Goal: Task Accomplishment & Management: Complete application form

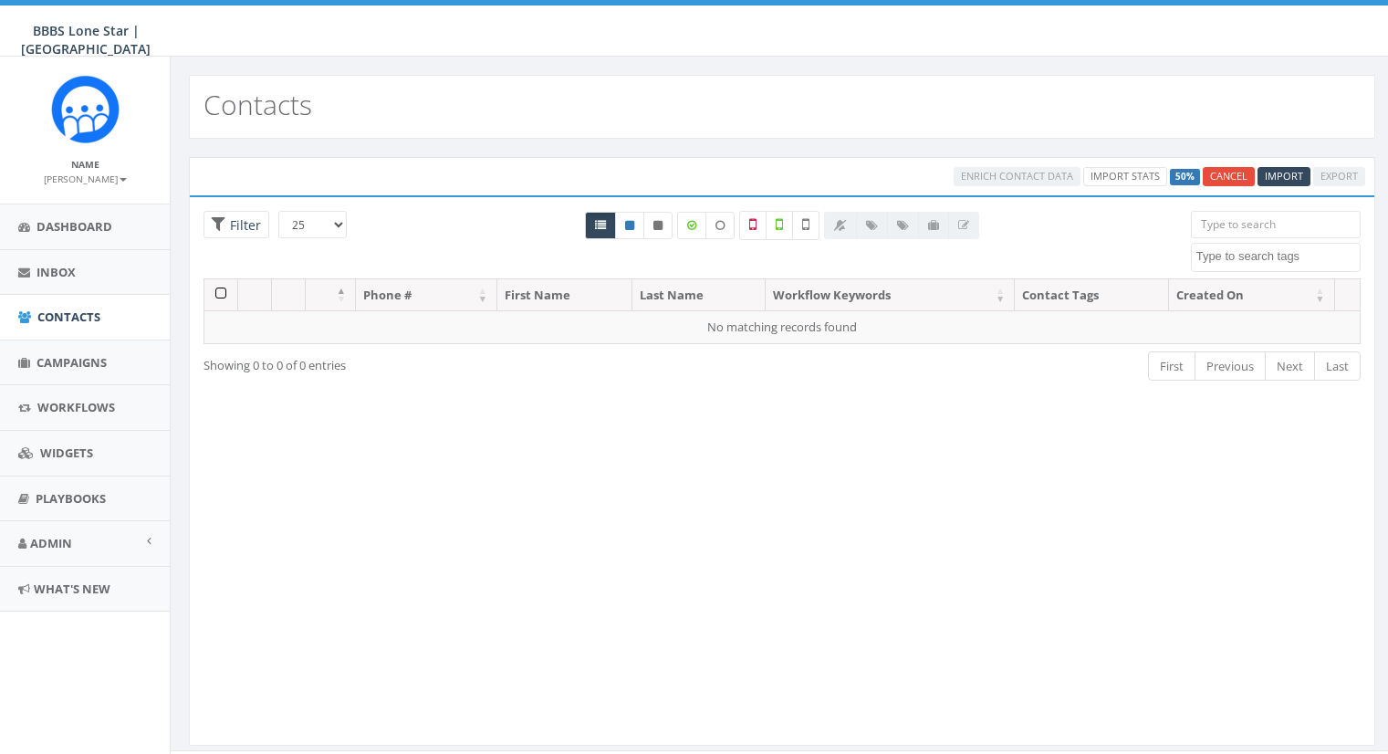
select select
click at [1203, 176] on link "Import Stats" at bounding box center [1213, 176] width 84 height 19
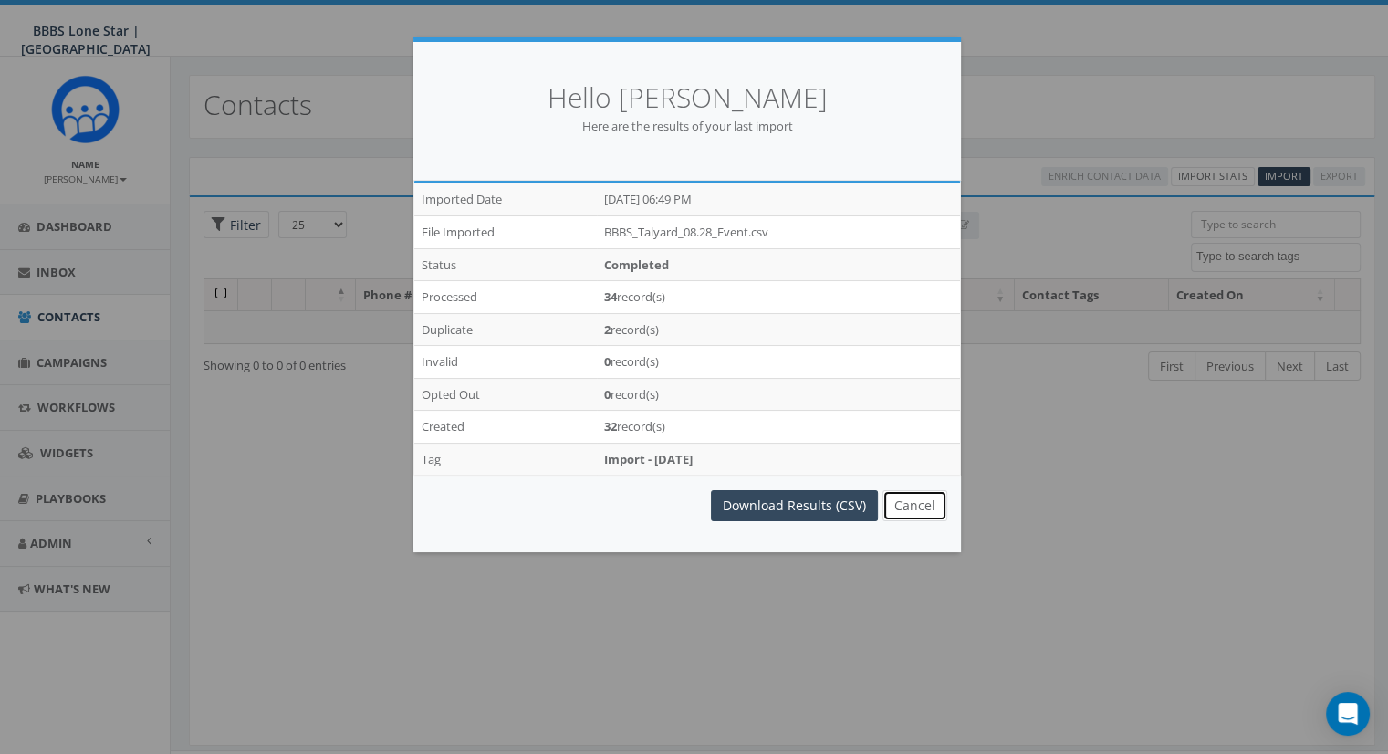
click at [906, 501] on button "Cancel" at bounding box center [915, 505] width 65 height 31
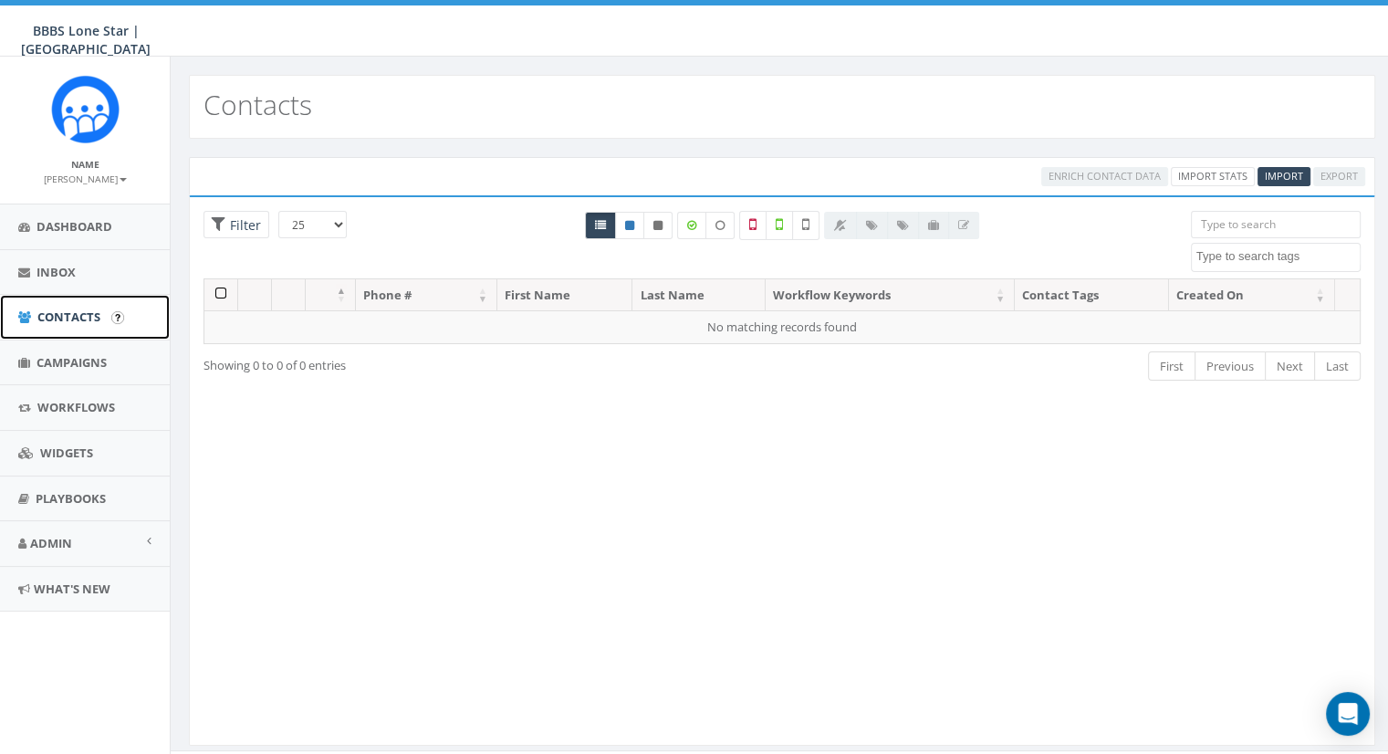
click at [62, 318] on span "Contacts" at bounding box center [68, 317] width 63 height 16
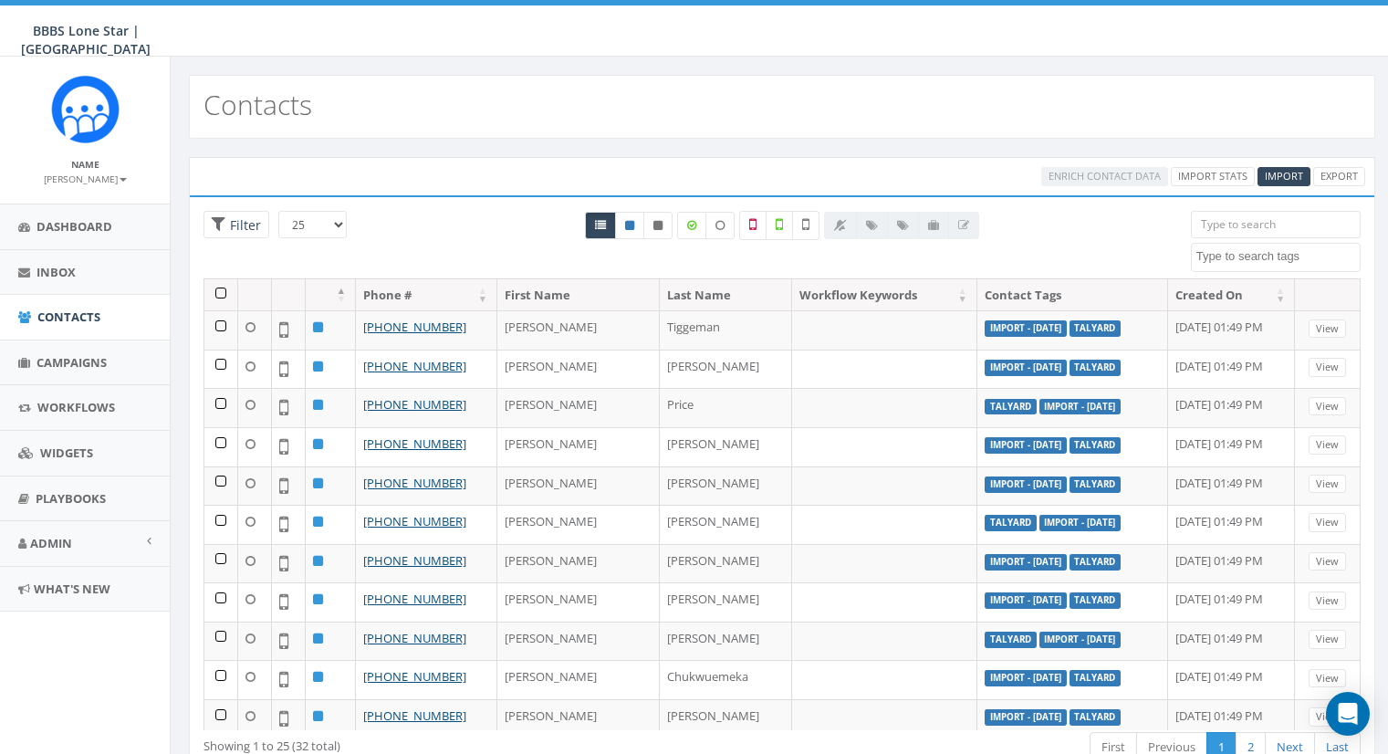
select select
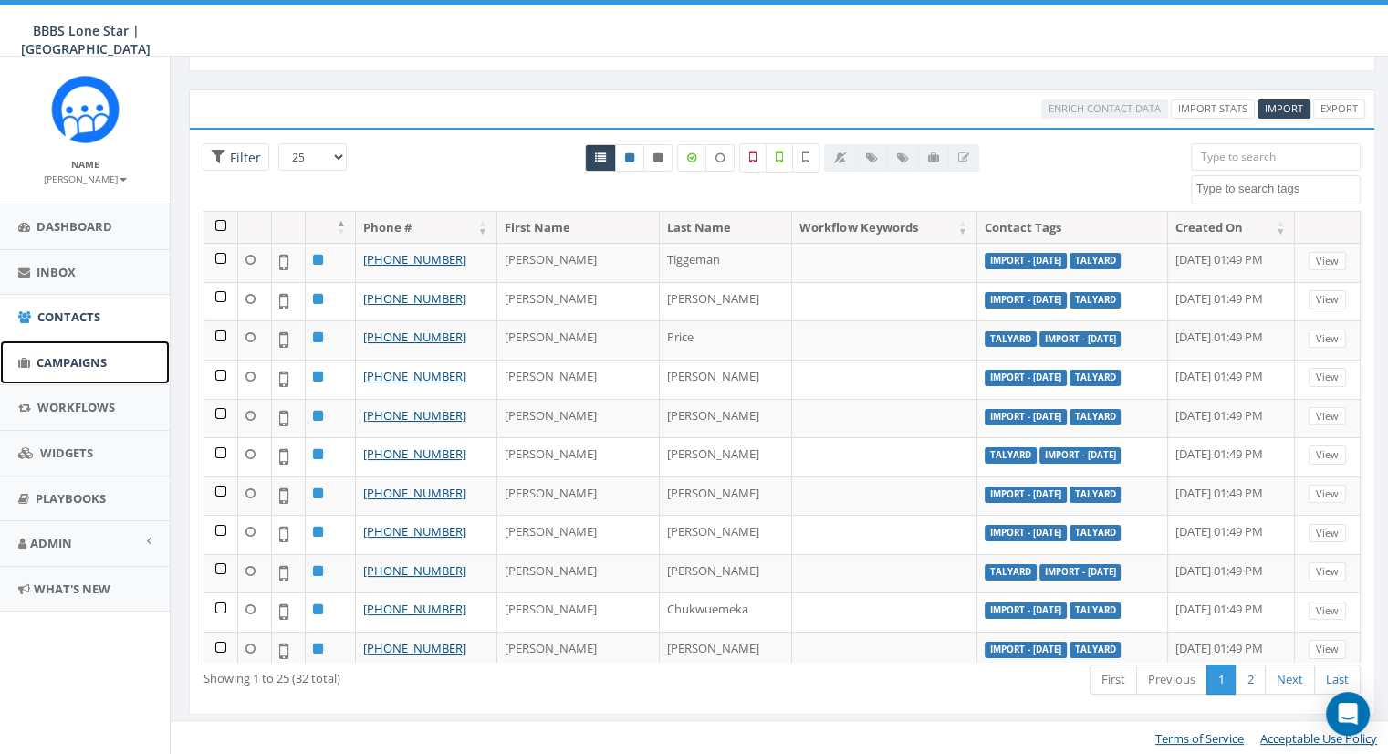
click at [54, 367] on span "Campaigns" at bounding box center [72, 362] width 70 height 16
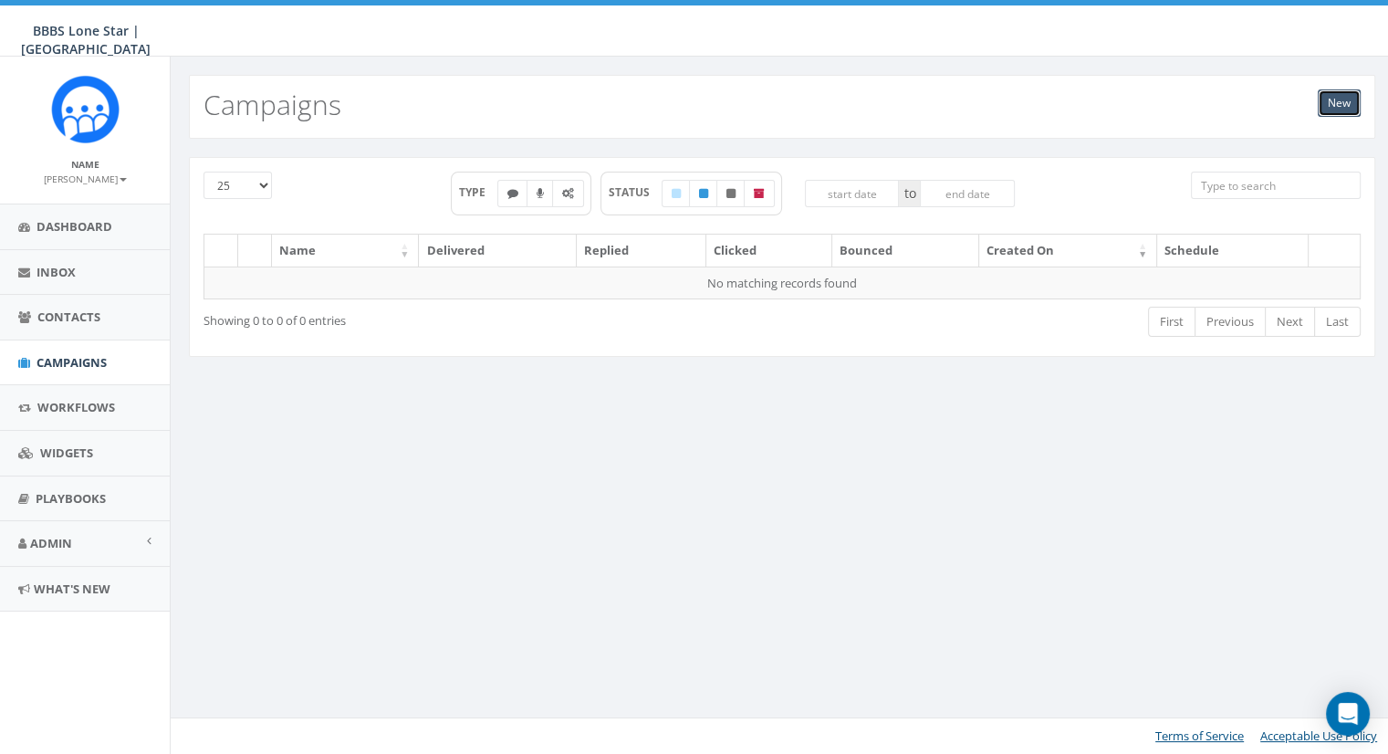
click at [1325, 104] on link "New" at bounding box center [1339, 102] width 43 height 27
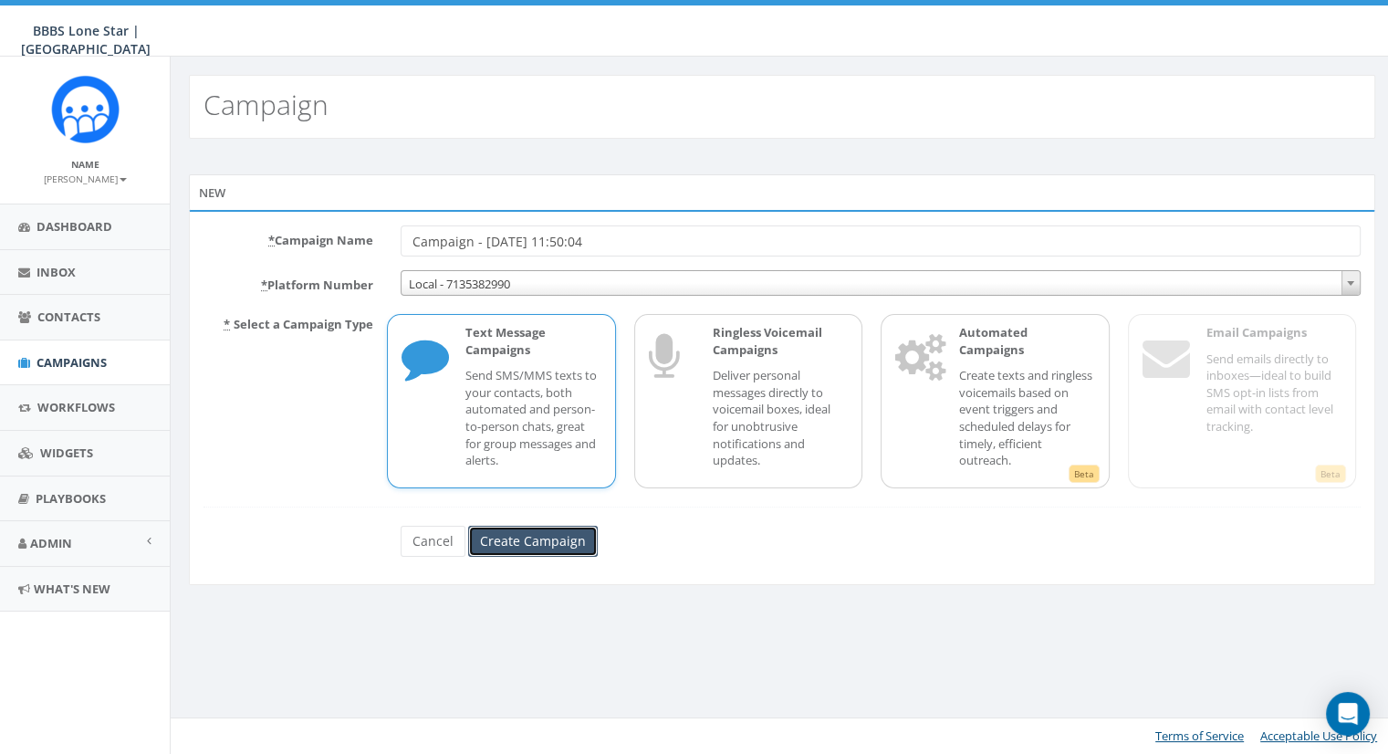
click at [531, 540] on input "Create Campaign" at bounding box center [533, 541] width 130 height 31
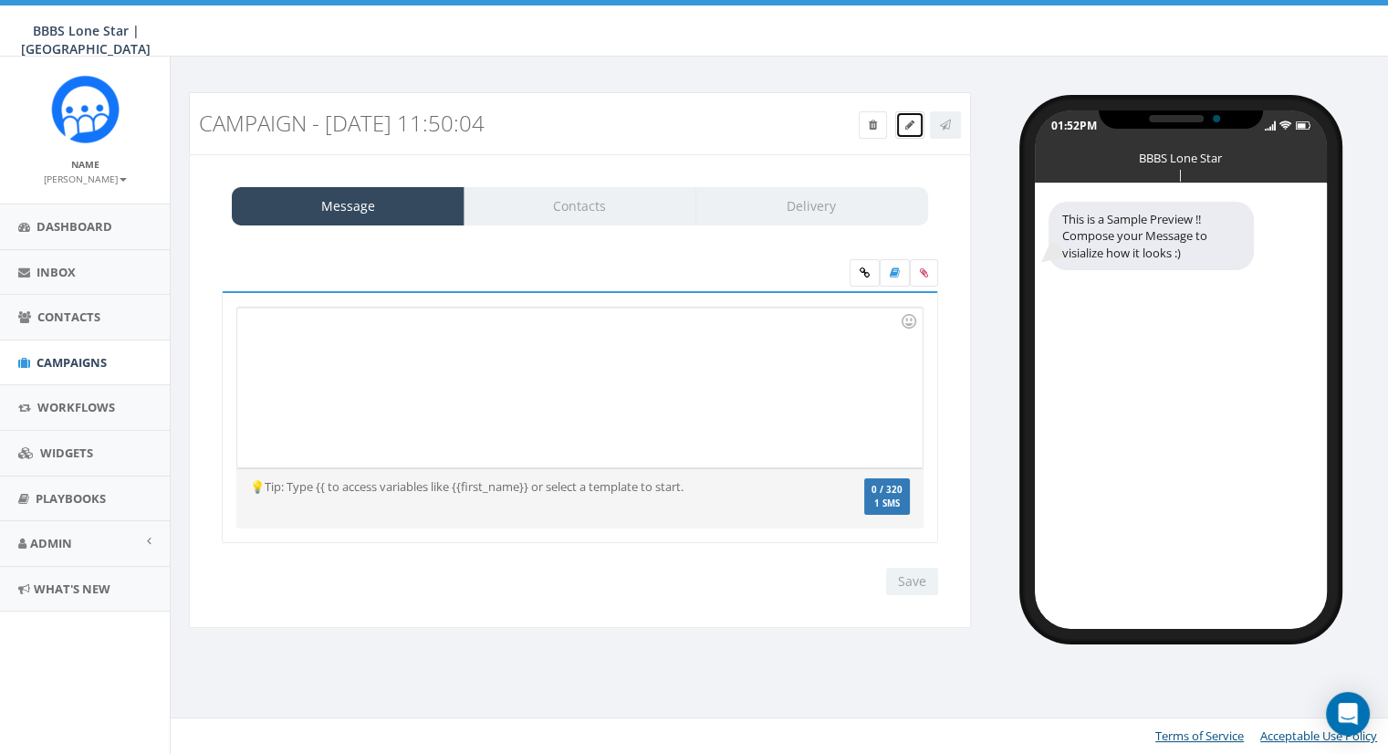
click at [913, 132] on link at bounding box center [909, 124] width 29 height 27
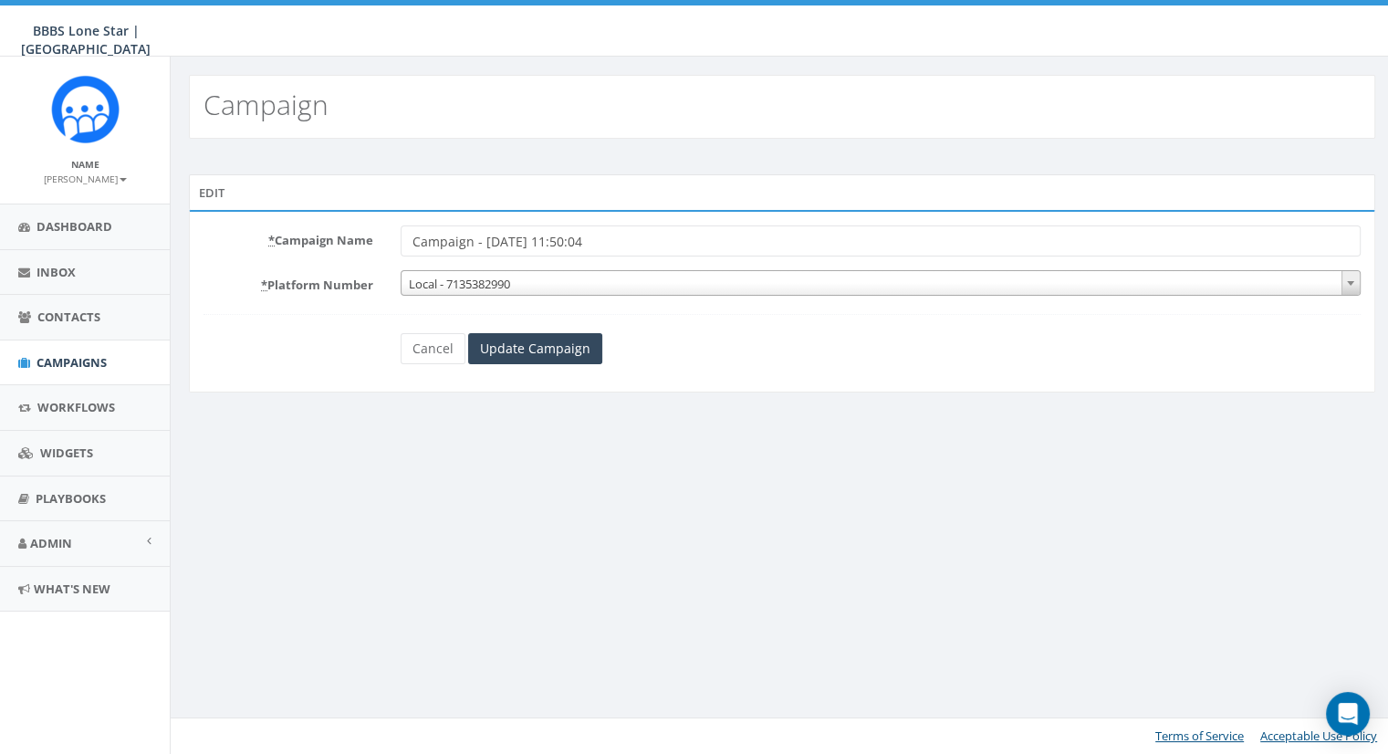
click at [503, 249] on input "Campaign - [DATE] 11:50:04" at bounding box center [881, 240] width 960 height 31
type input "BIG BROTHERS BIG SISTERS FORT BEND MEET-UP"
click at [499, 346] on input "Update Campaign" at bounding box center [535, 348] width 134 height 31
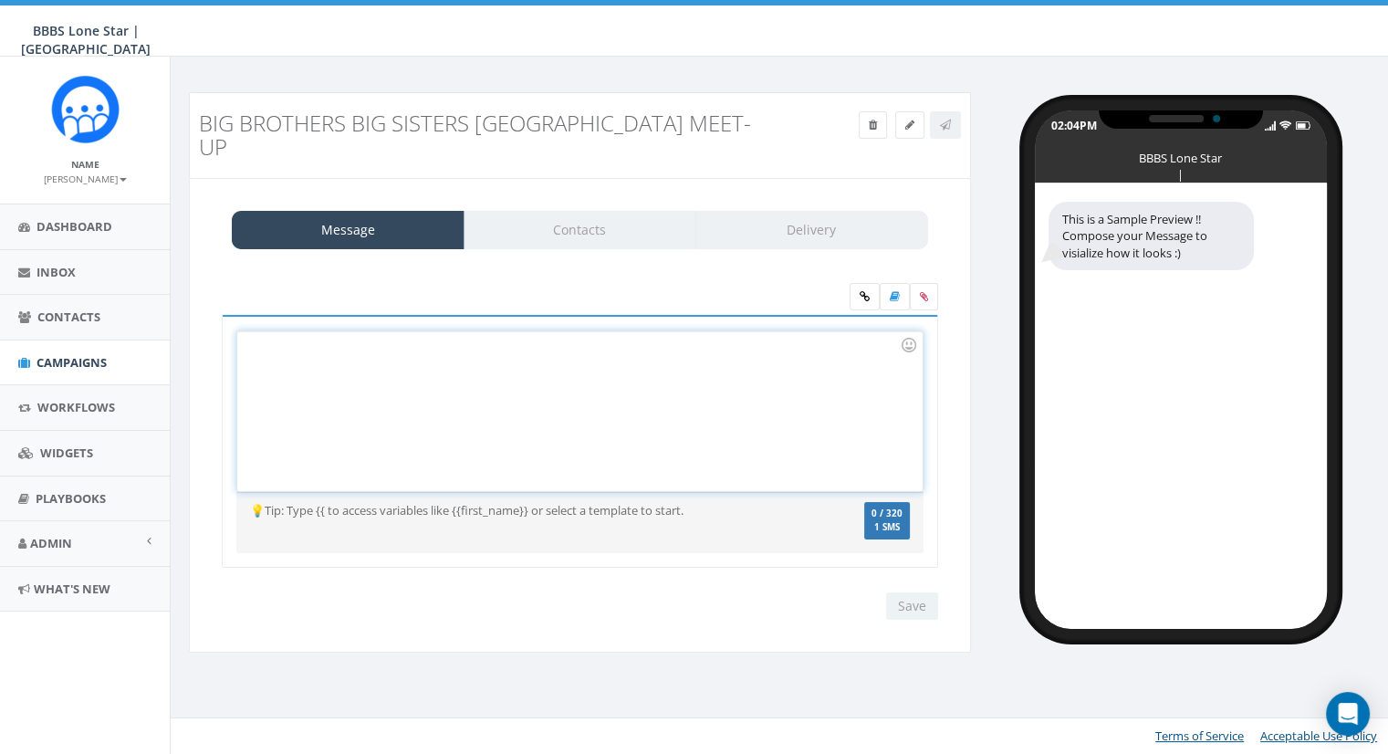
click at [486, 405] on div at bounding box center [579, 411] width 685 height 160
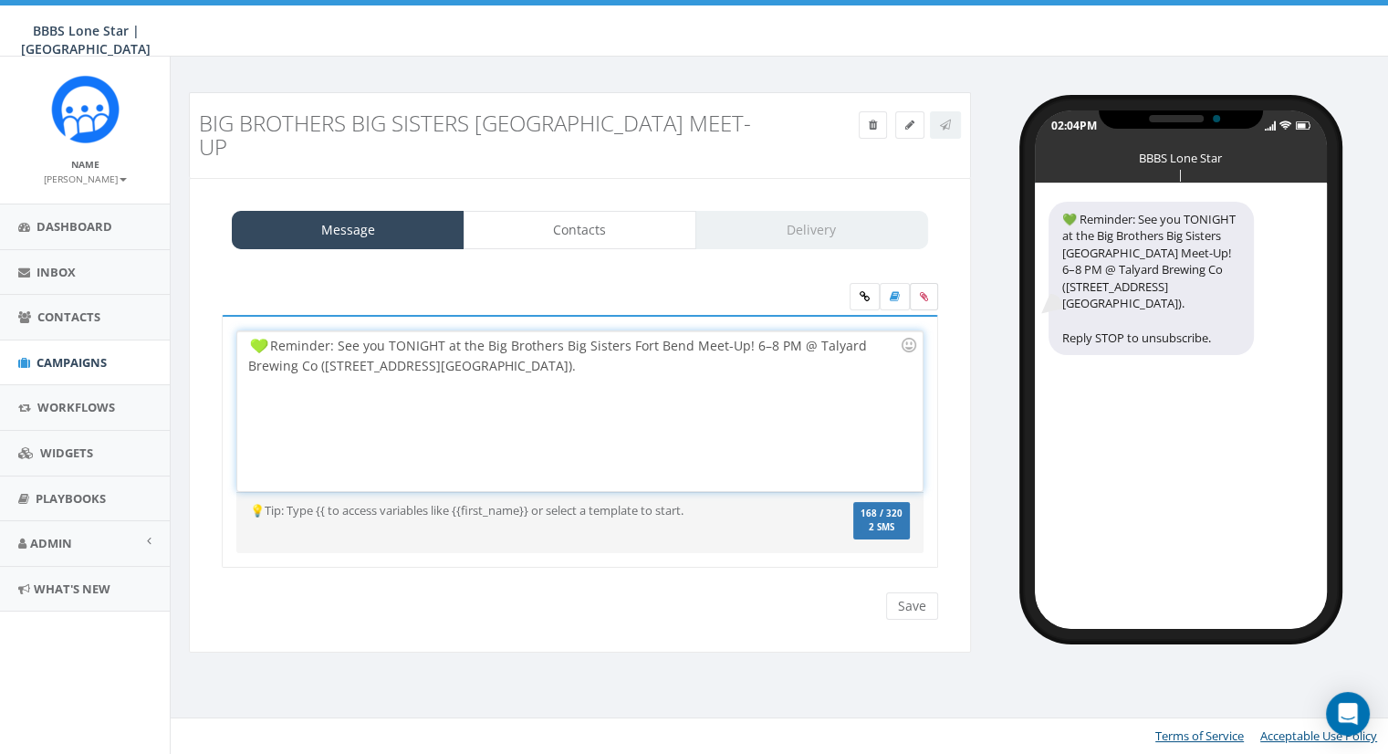
click at [927, 291] on icon at bounding box center [924, 296] width 8 height 11
click at [0, 0] on input "file" at bounding box center [0, 0] width 0 height 0
click at [896, 291] on icon at bounding box center [895, 296] width 10 height 11
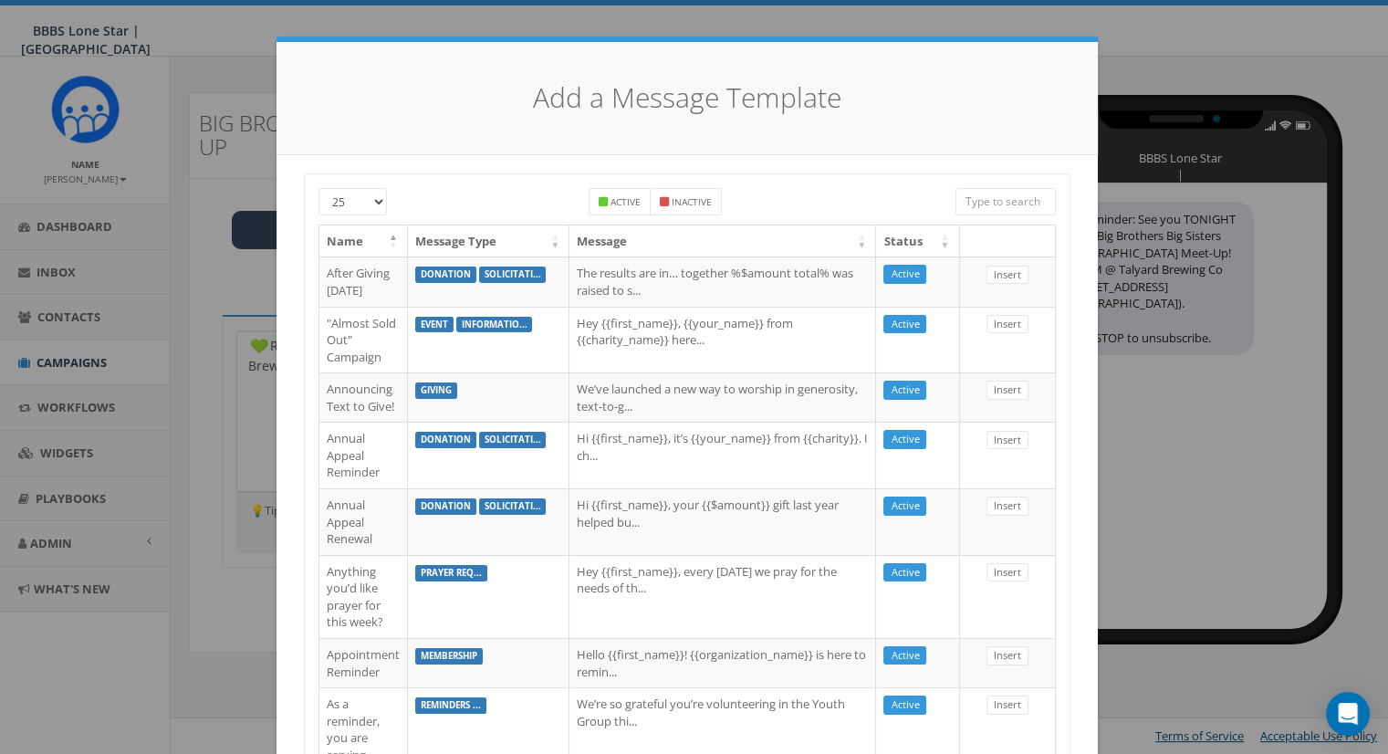
click at [236, 626] on div "Add a Message Template 25 50 100 Active Inactive Name Message Type Message Stat…" at bounding box center [694, 377] width 1388 height 754
click at [1269, 31] on div "Add a Message Template 25 50 100 Active Inactive Name Message Type Message Stat…" at bounding box center [694, 377] width 1388 height 754
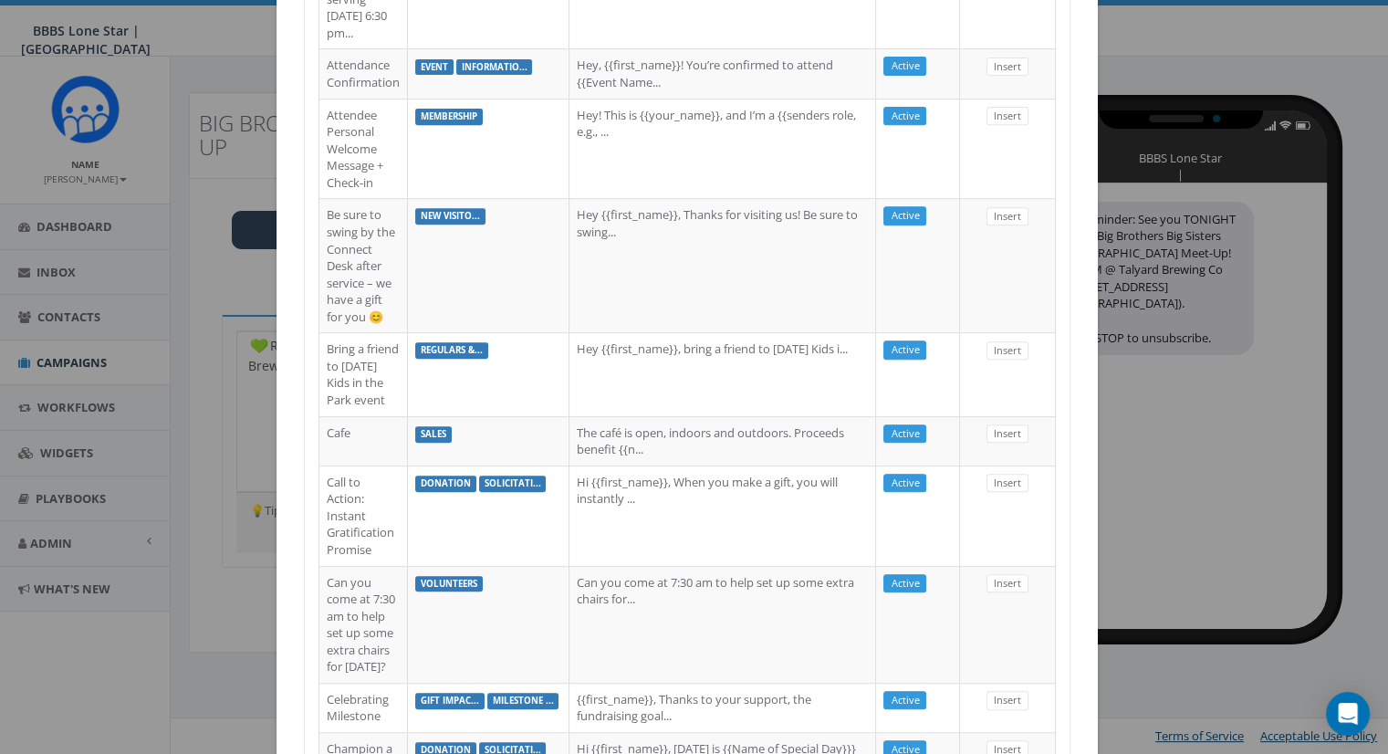
scroll to position [1493, 0]
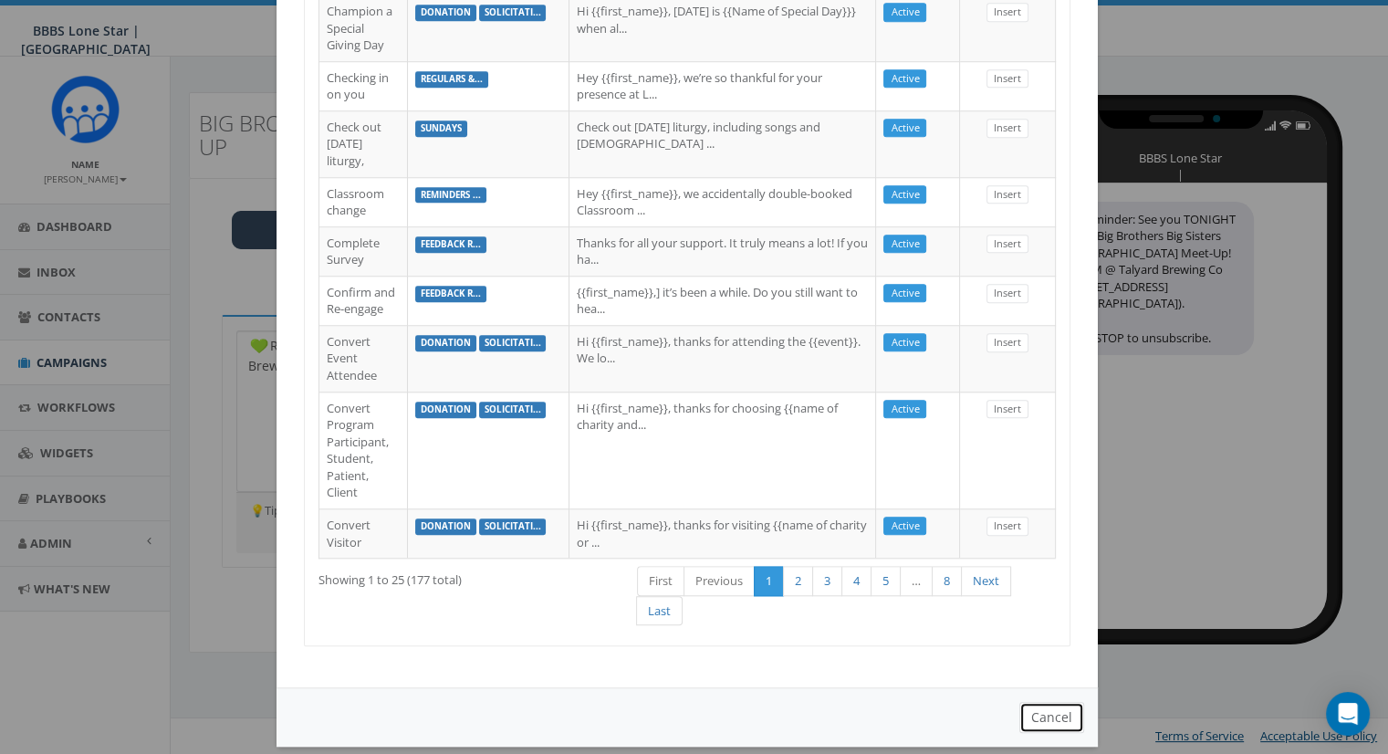
click at [1043, 702] on button "Cancel" at bounding box center [1052, 717] width 65 height 31
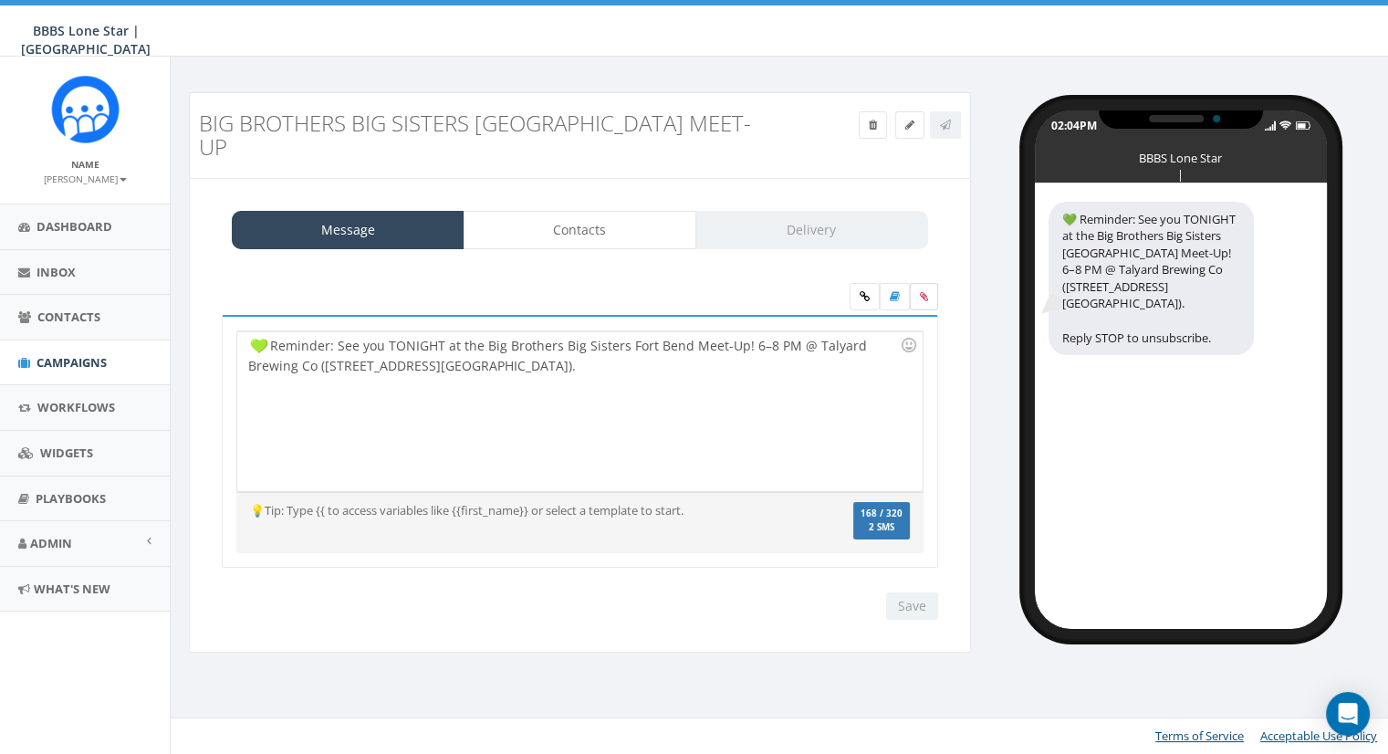
click at [920, 291] on icon at bounding box center [924, 296] width 8 height 11
click at [0, 0] on input "file" at bounding box center [0, 0] width 0 height 0
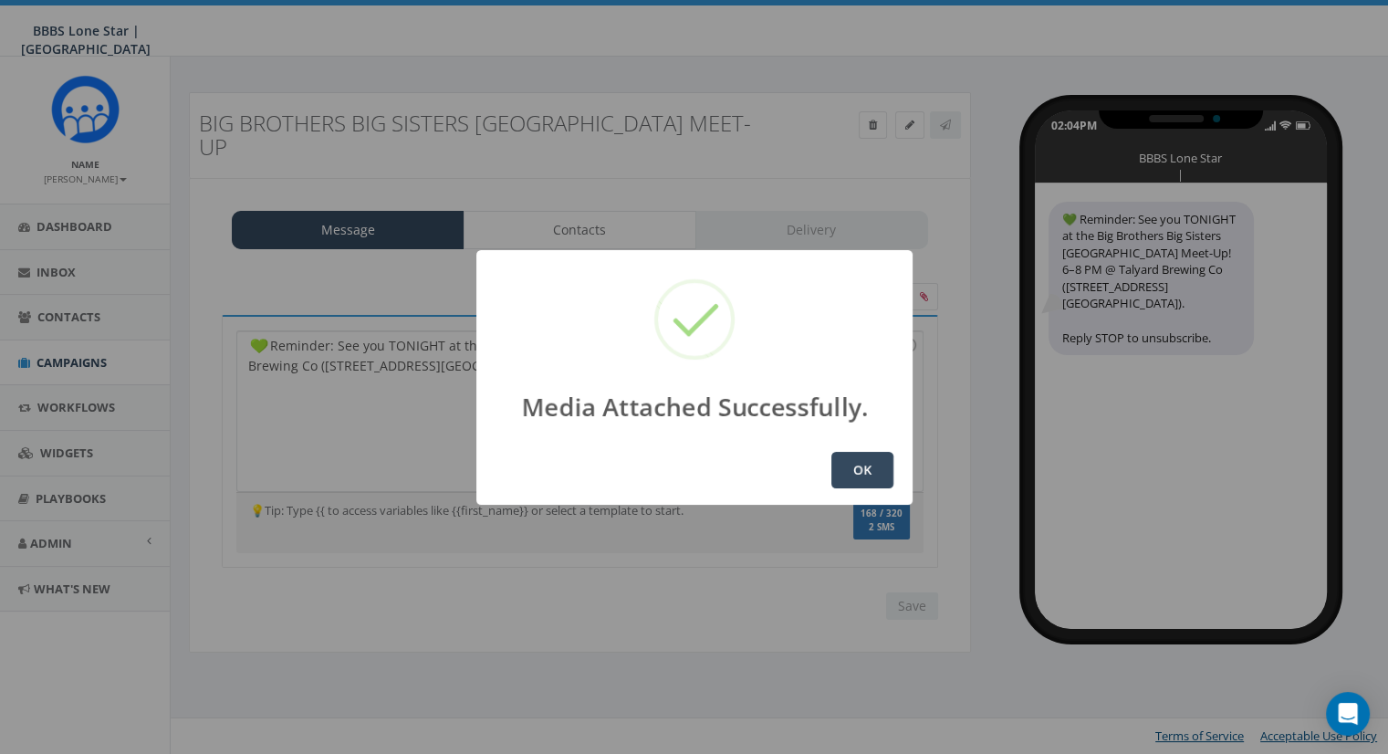
click at [865, 476] on button "OK" at bounding box center [863, 470] width 62 height 37
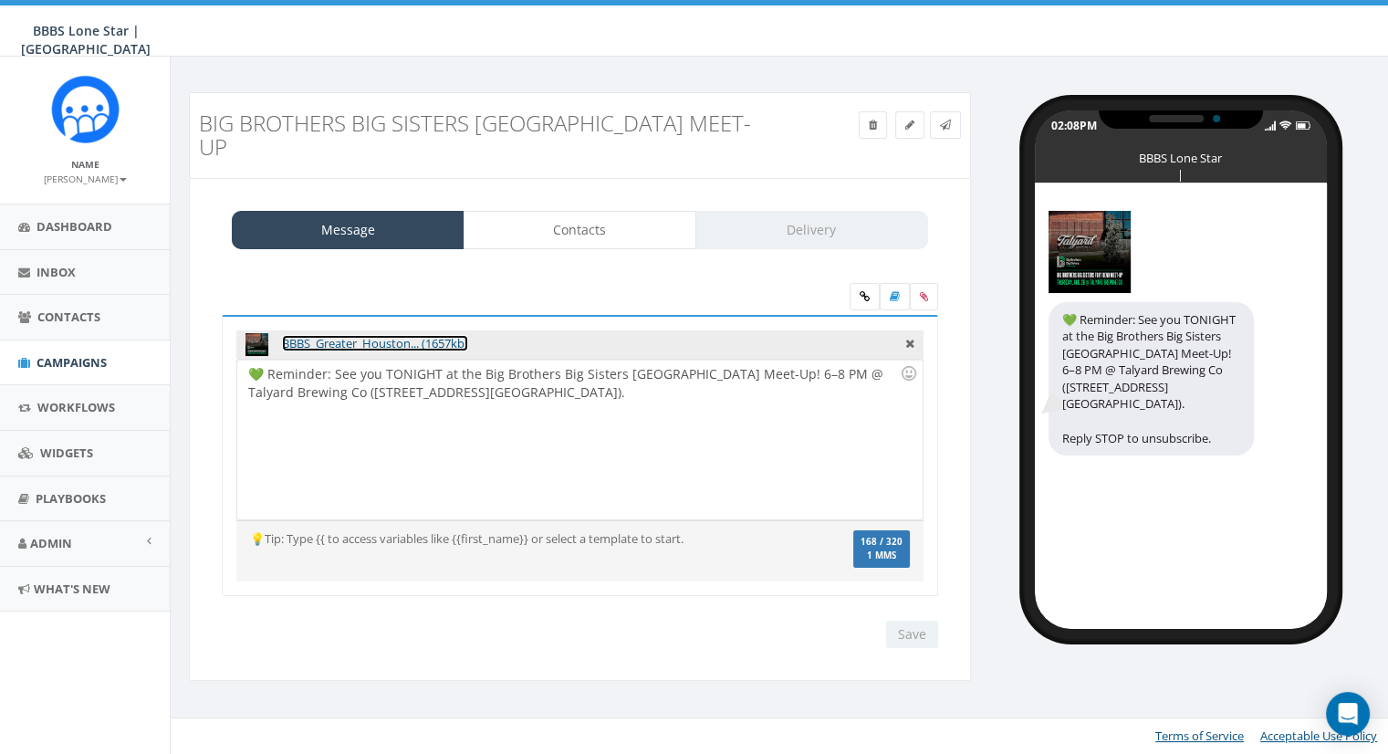
click at [411, 335] on link "BBBS_Greater_Houston... (1657kb)" at bounding box center [375, 343] width 186 height 16
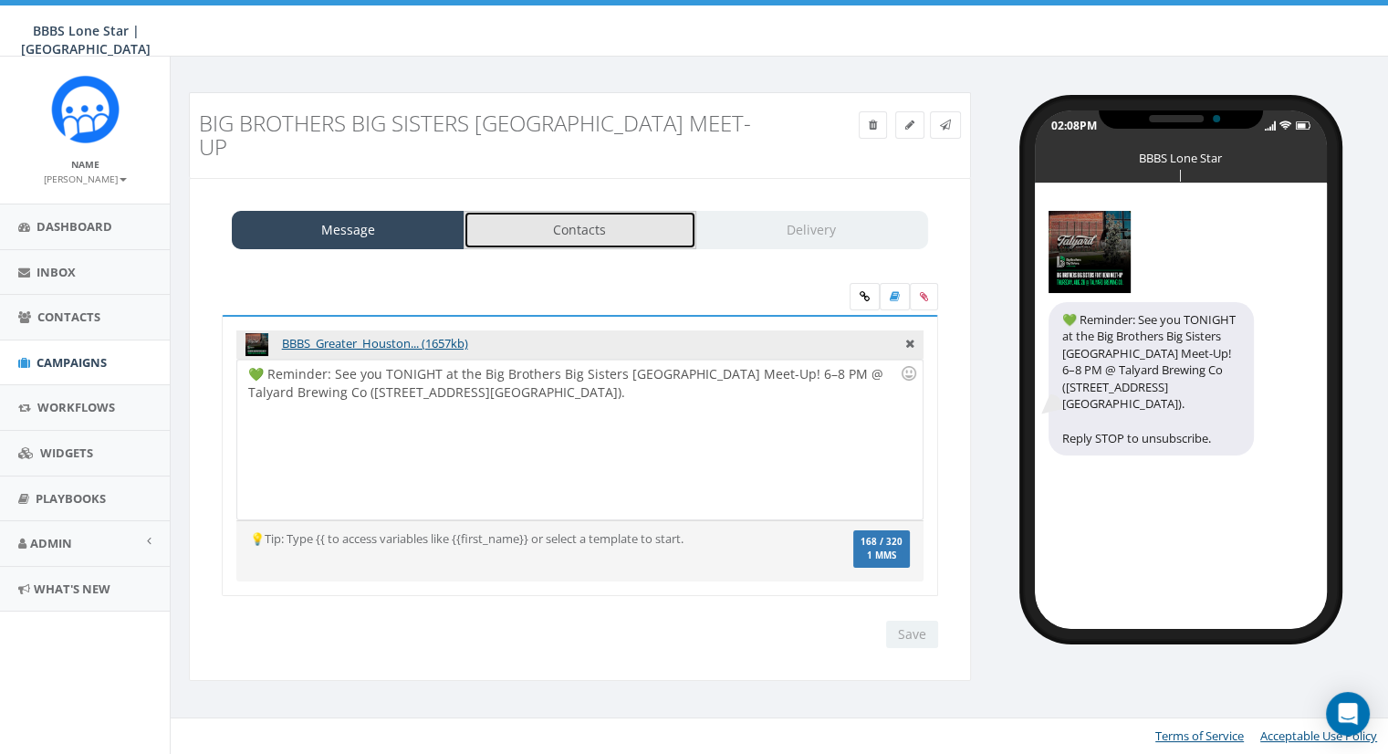
click at [622, 212] on link "Contacts" at bounding box center [580, 230] width 233 height 38
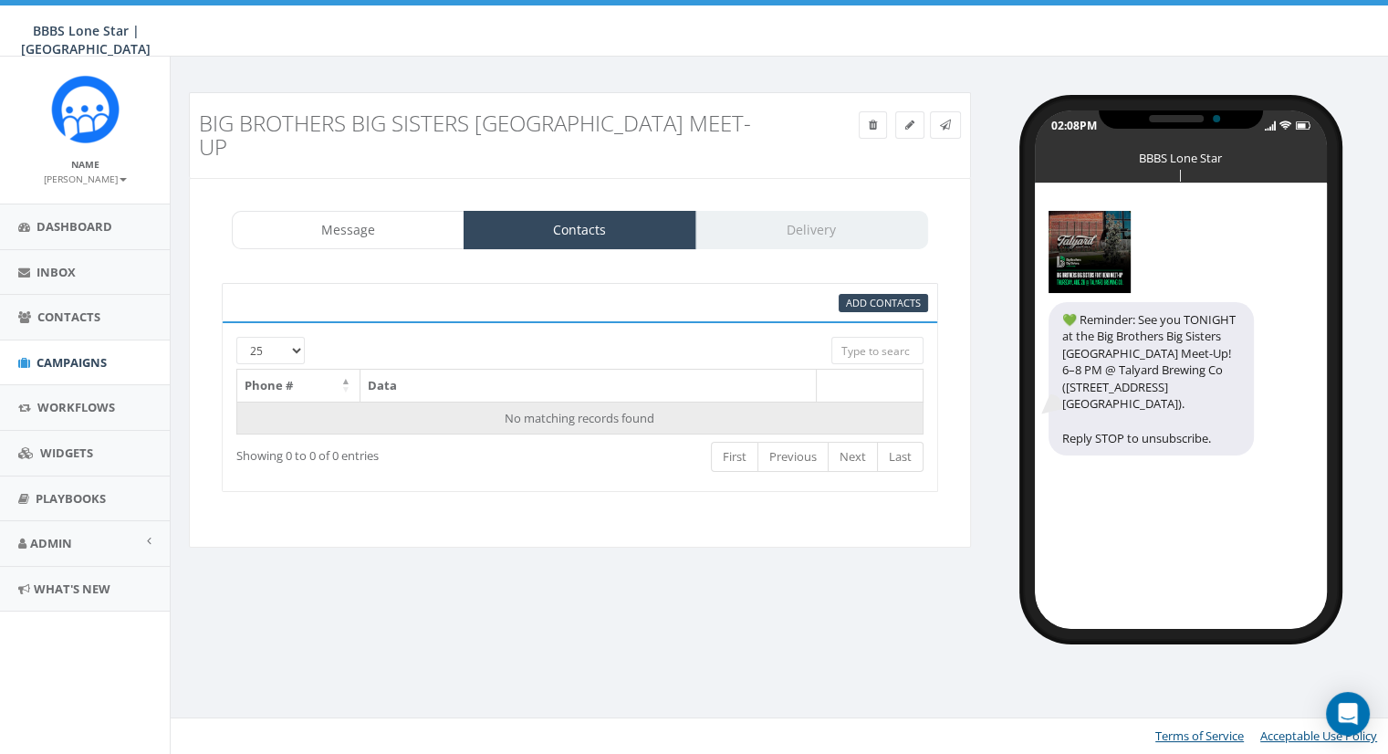
click at [679, 402] on td "No matching records found" at bounding box center [580, 418] width 686 height 33
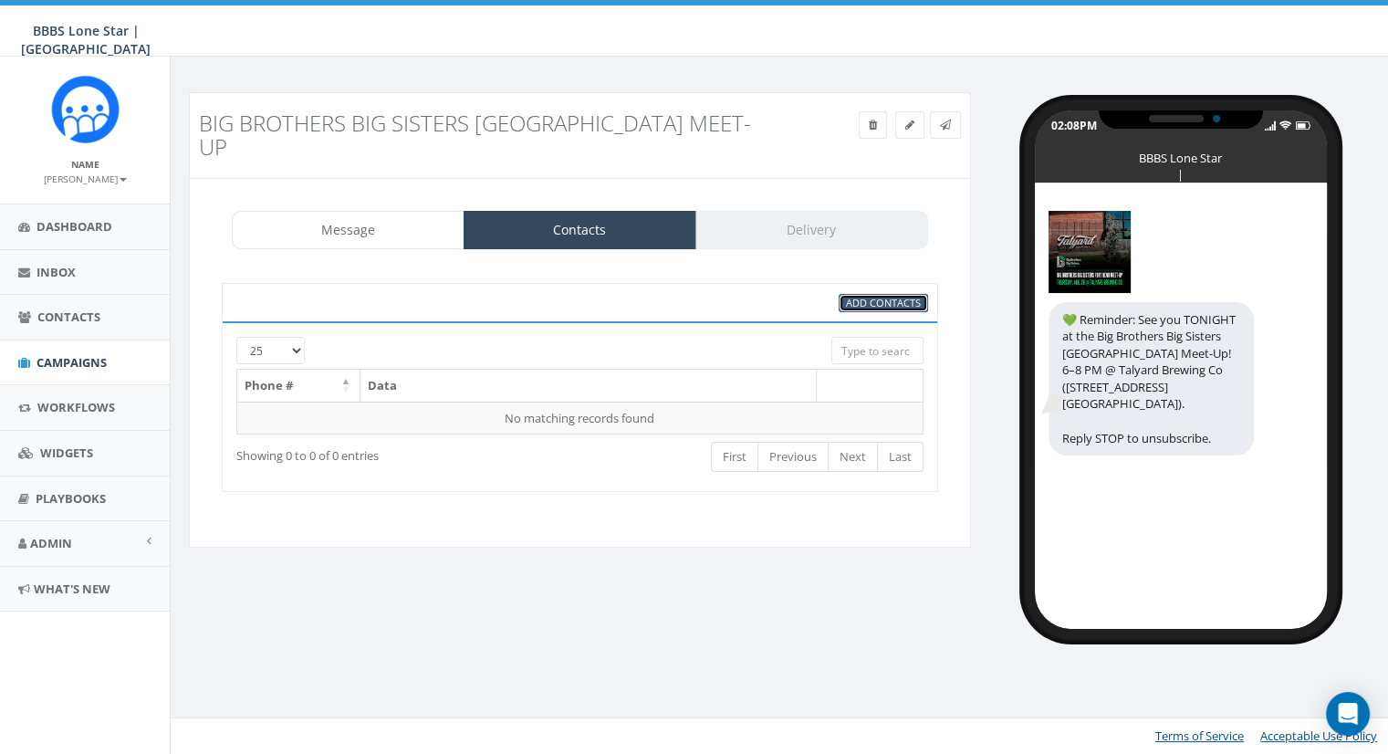
click at [899, 296] on span "Add Contacts" at bounding box center [883, 303] width 75 height 14
select select
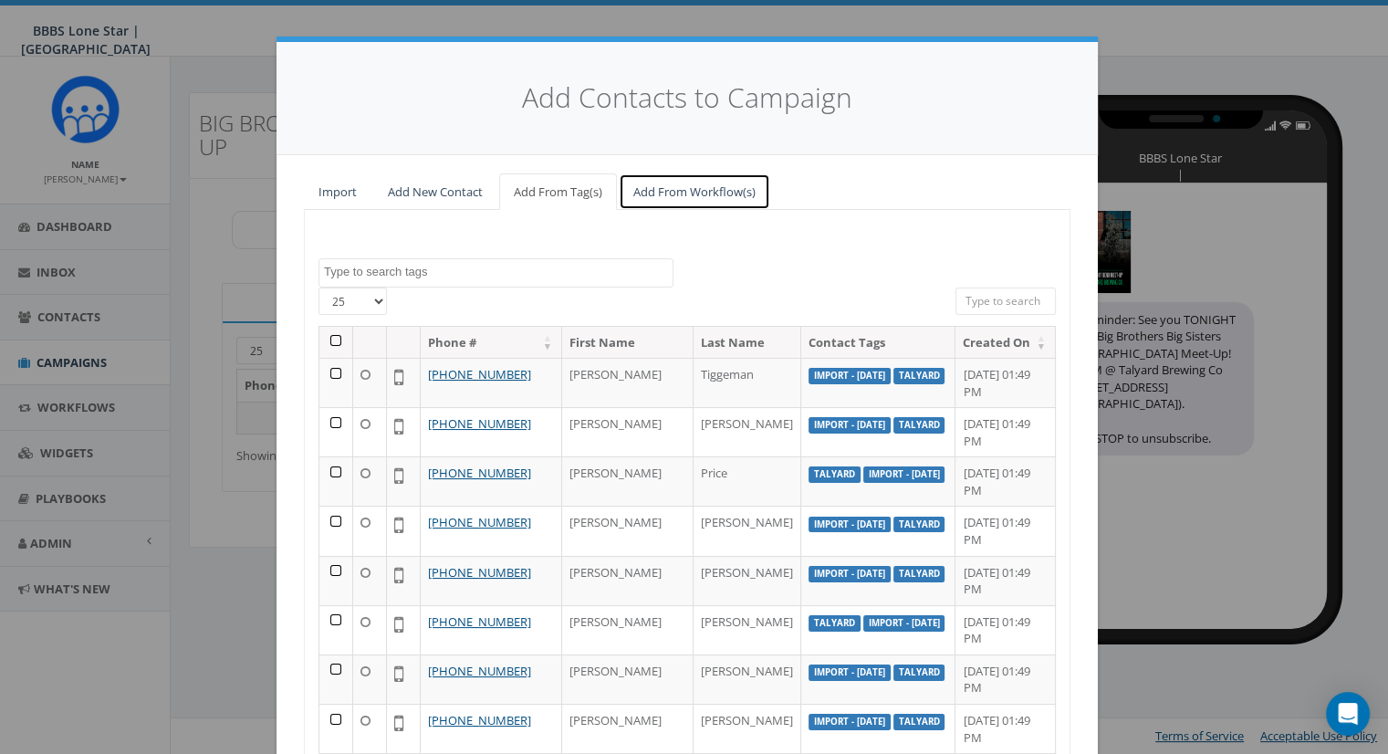
click at [674, 190] on link "Add From Workflow(s)" at bounding box center [695, 191] width 152 height 37
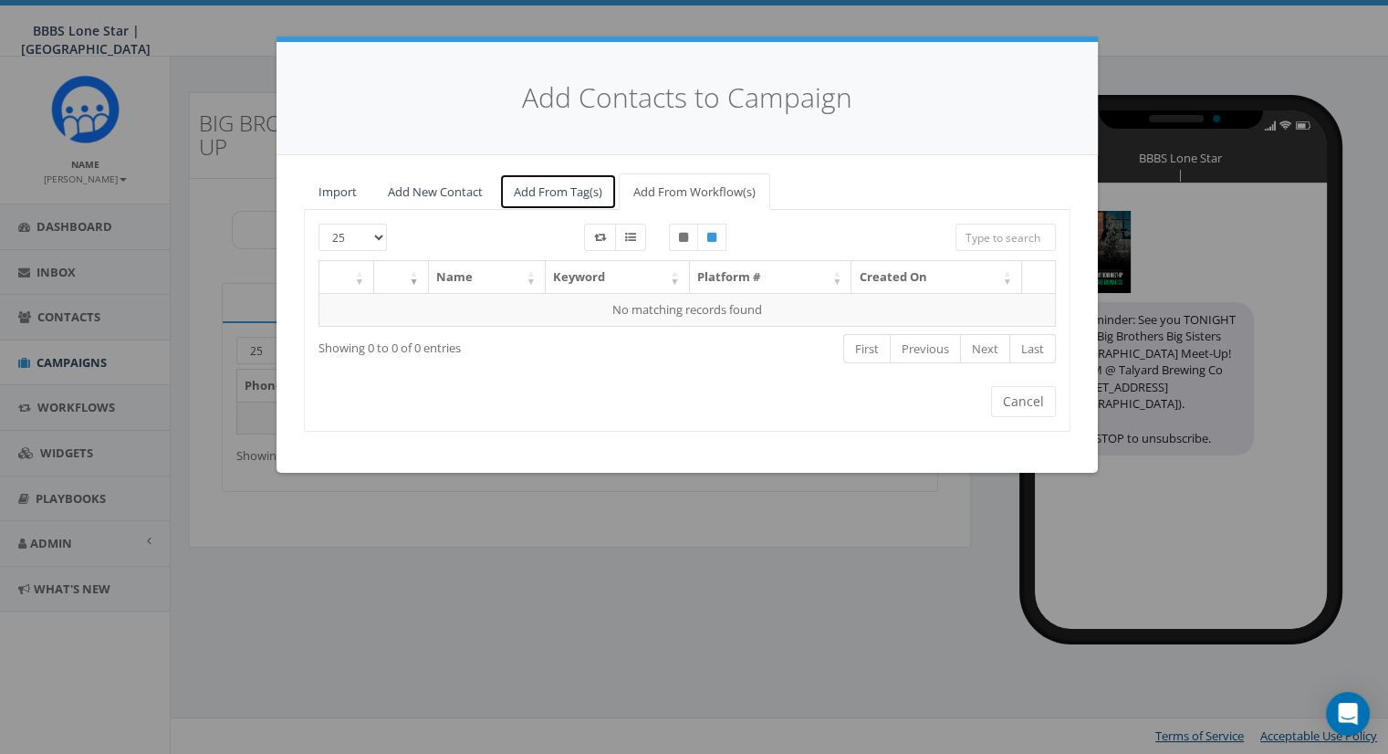
click at [570, 187] on link "Add From Tag(s)" at bounding box center [558, 191] width 118 height 37
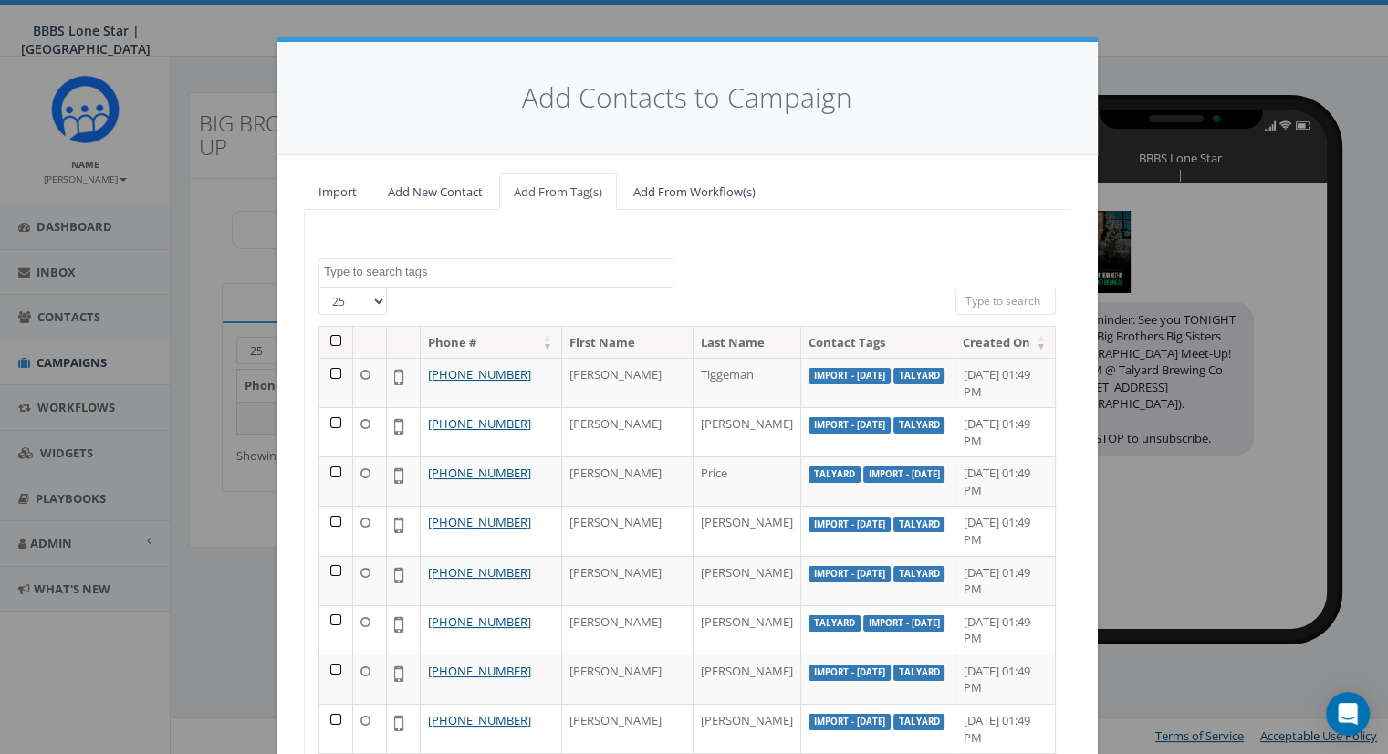
click at [572, 276] on textarea "Search" at bounding box center [498, 272] width 349 height 16
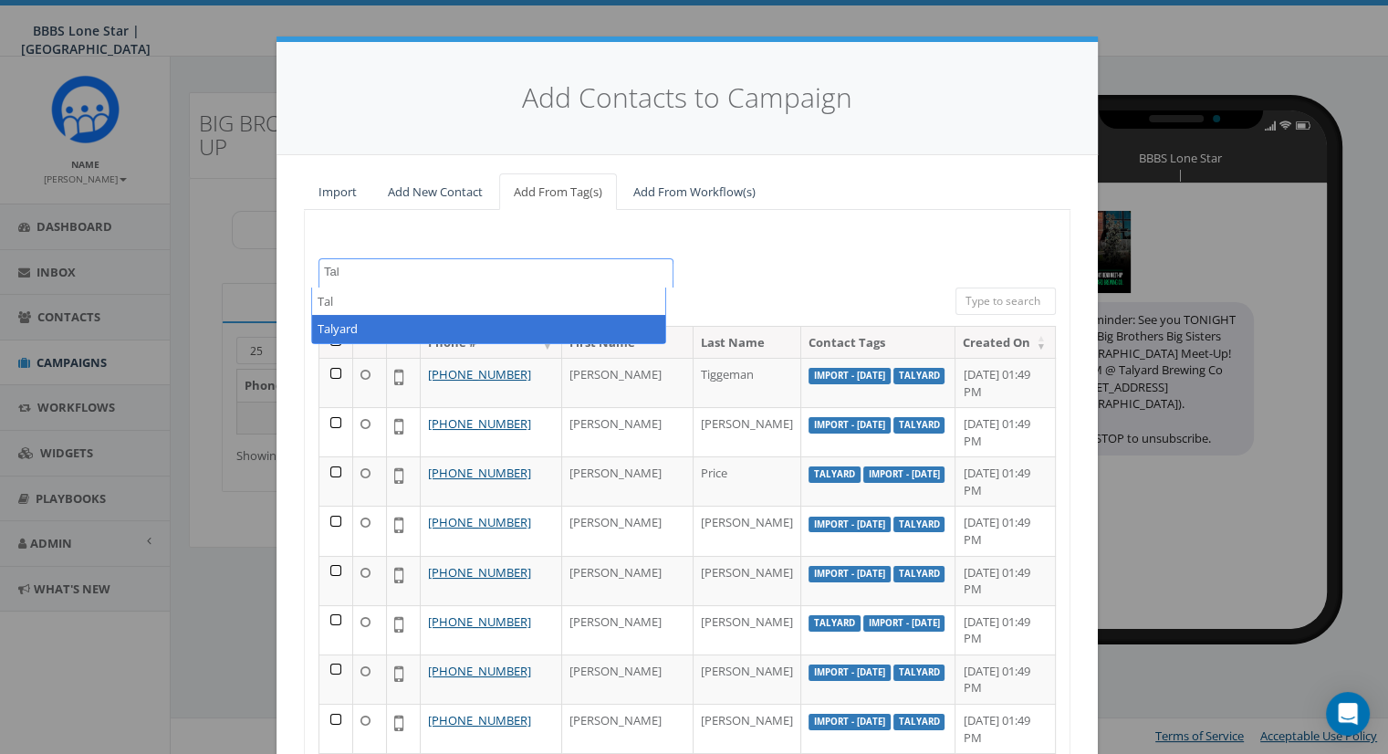
type textarea "Tal"
select select "Talyard"
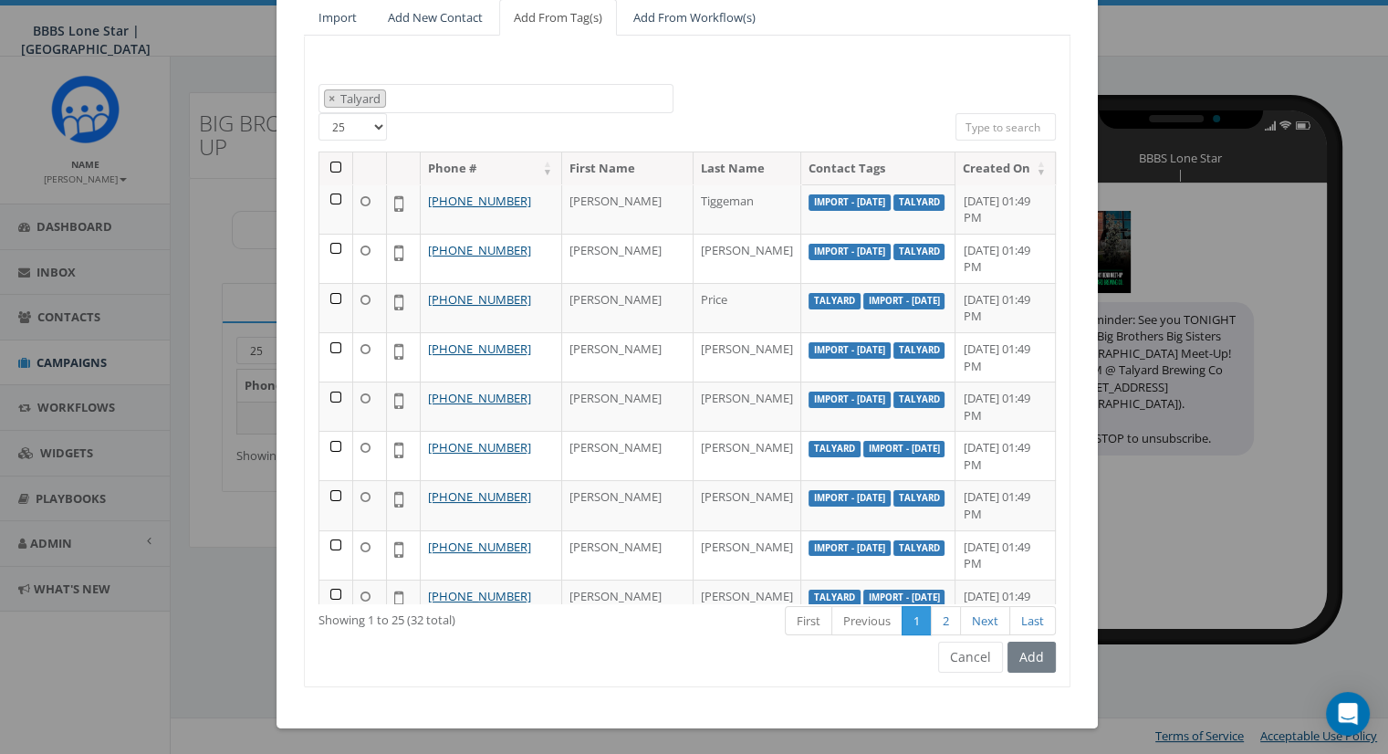
scroll to position [173, 0]
click at [325, 169] on th at bounding box center [336, 169] width 34 height 32
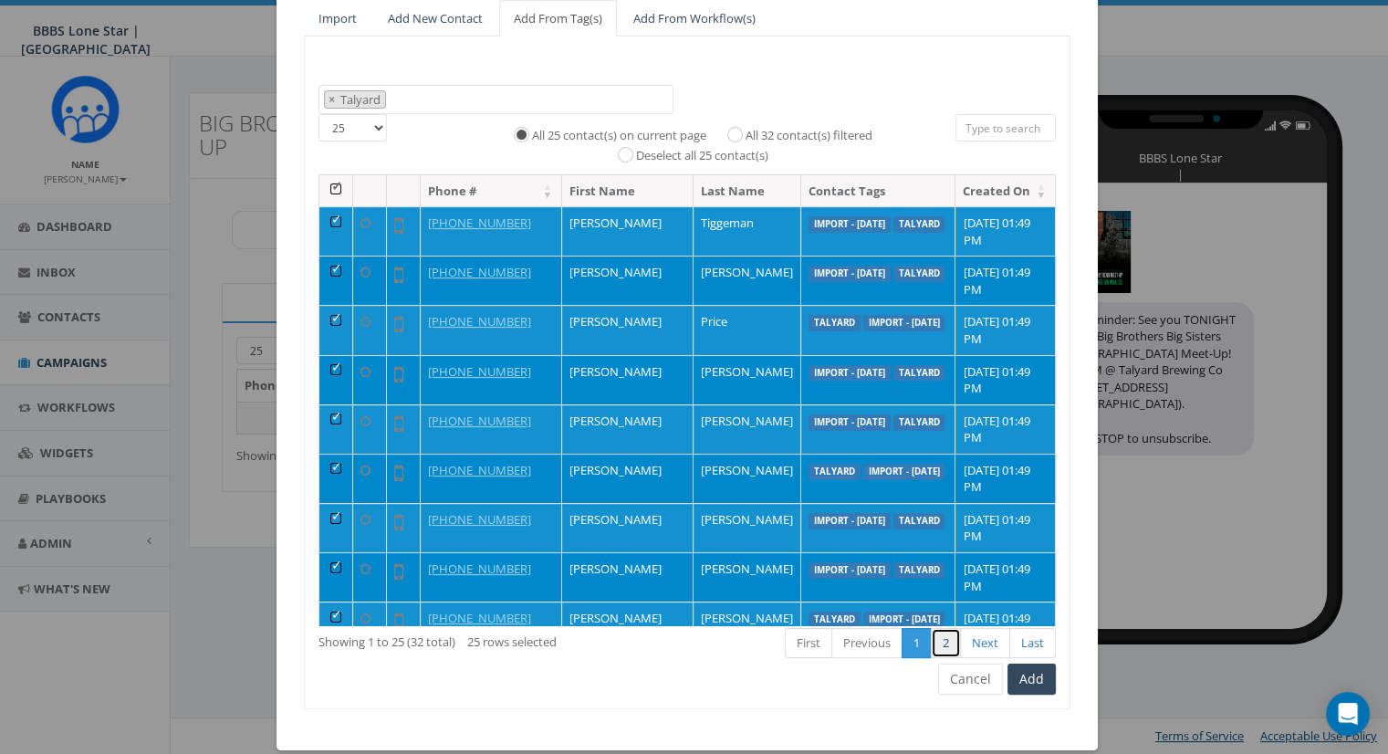
click at [939, 637] on link "2" at bounding box center [946, 643] width 30 height 30
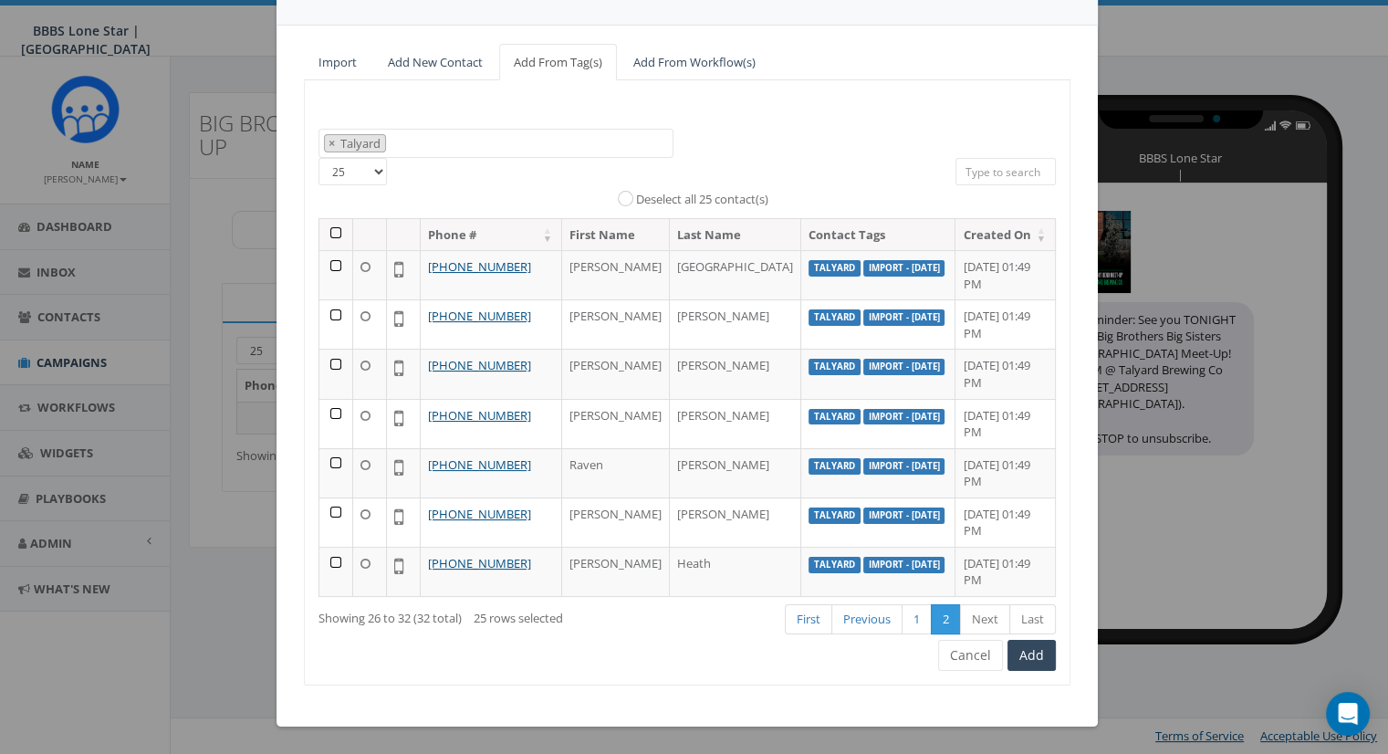
scroll to position [143, 0]
click at [325, 219] on th at bounding box center [336, 235] width 34 height 32
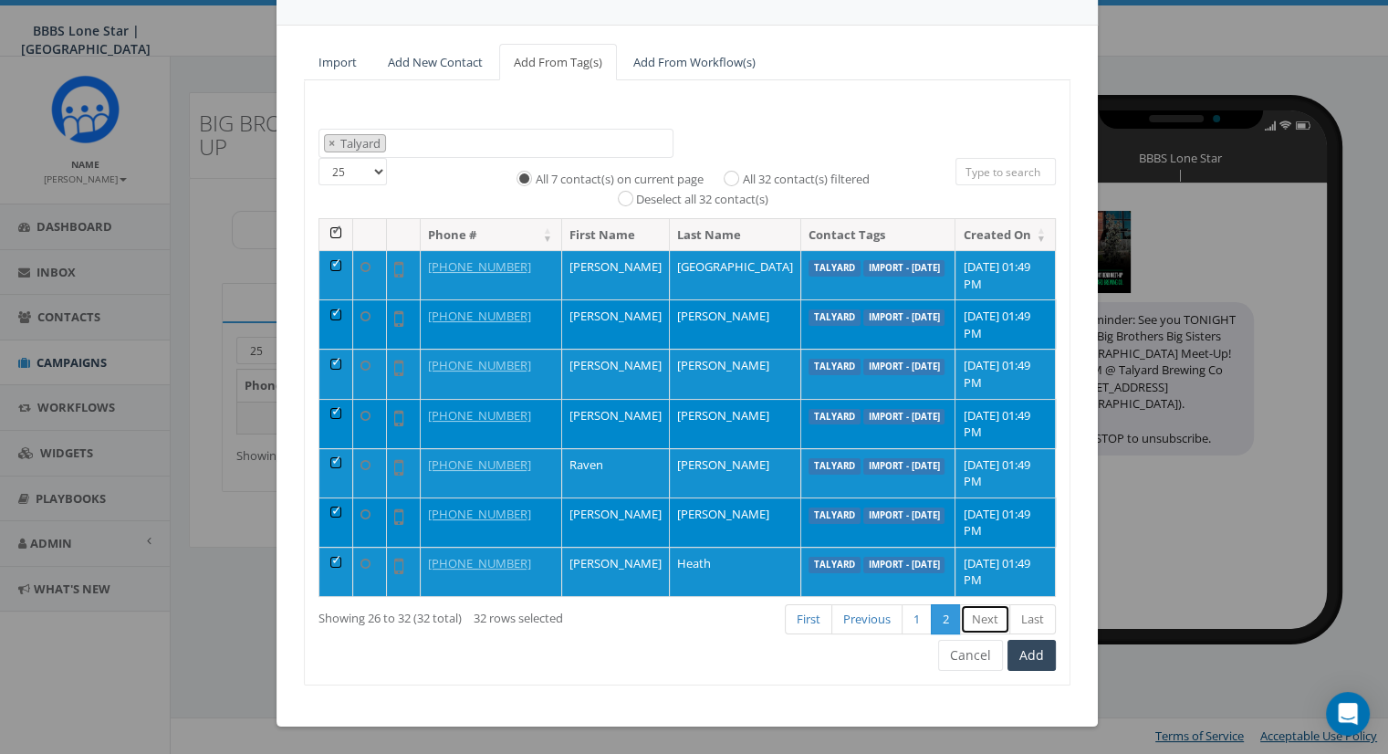
click at [981, 617] on link "Next" at bounding box center [985, 619] width 50 height 30
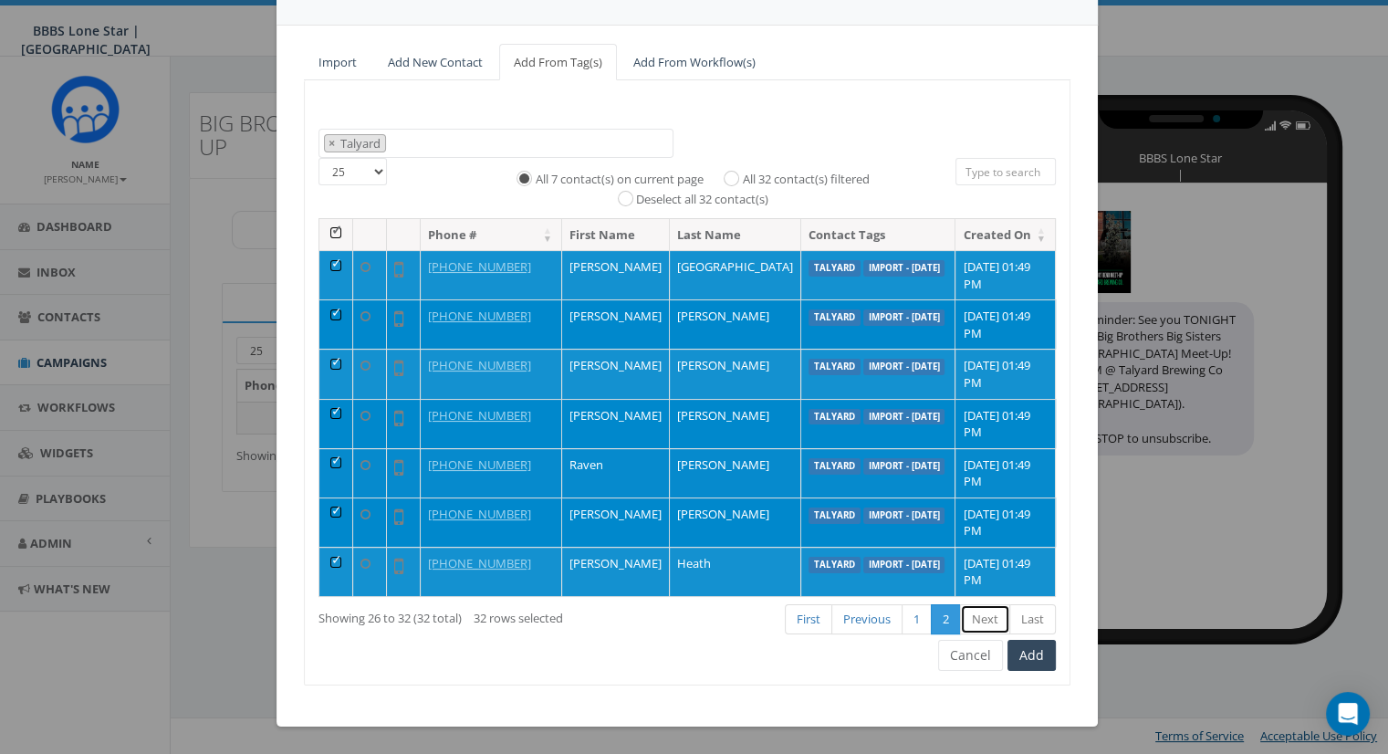
scroll to position [142, 0]
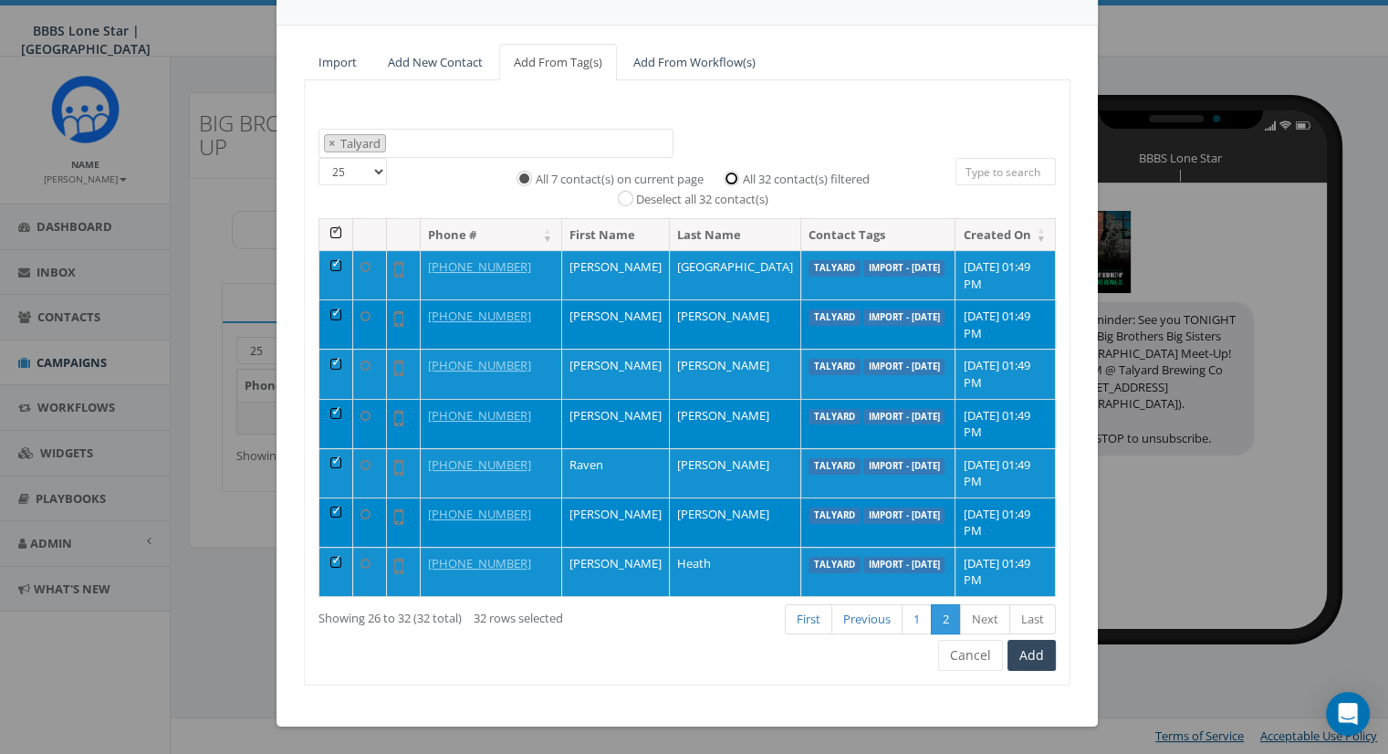
click at [730, 171] on input "All 32 contact(s) filtered" at bounding box center [736, 177] width 12 height 12
radio input "true"
click at [1019, 661] on button "Add" at bounding box center [1032, 655] width 48 height 31
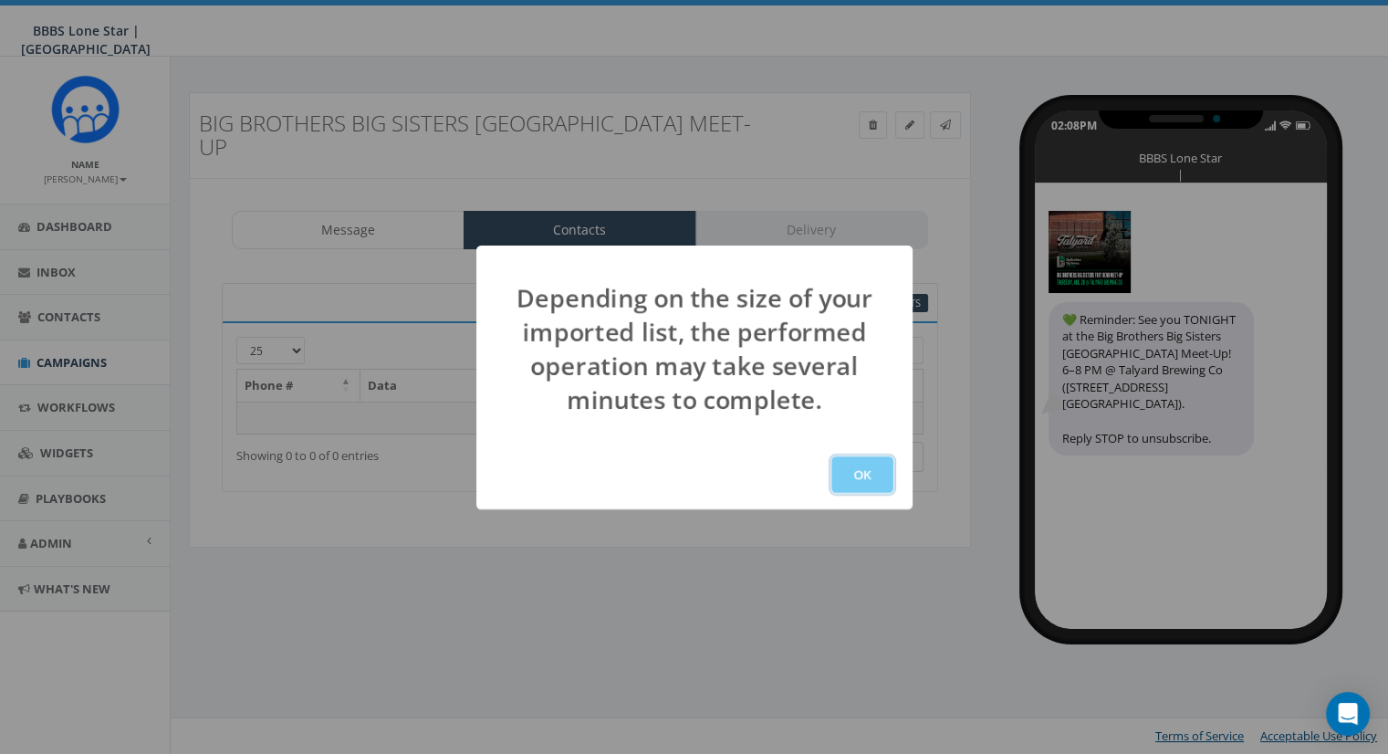
click at [873, 487] on button "OK" at bounding box center [863, 474] width 62 height 37
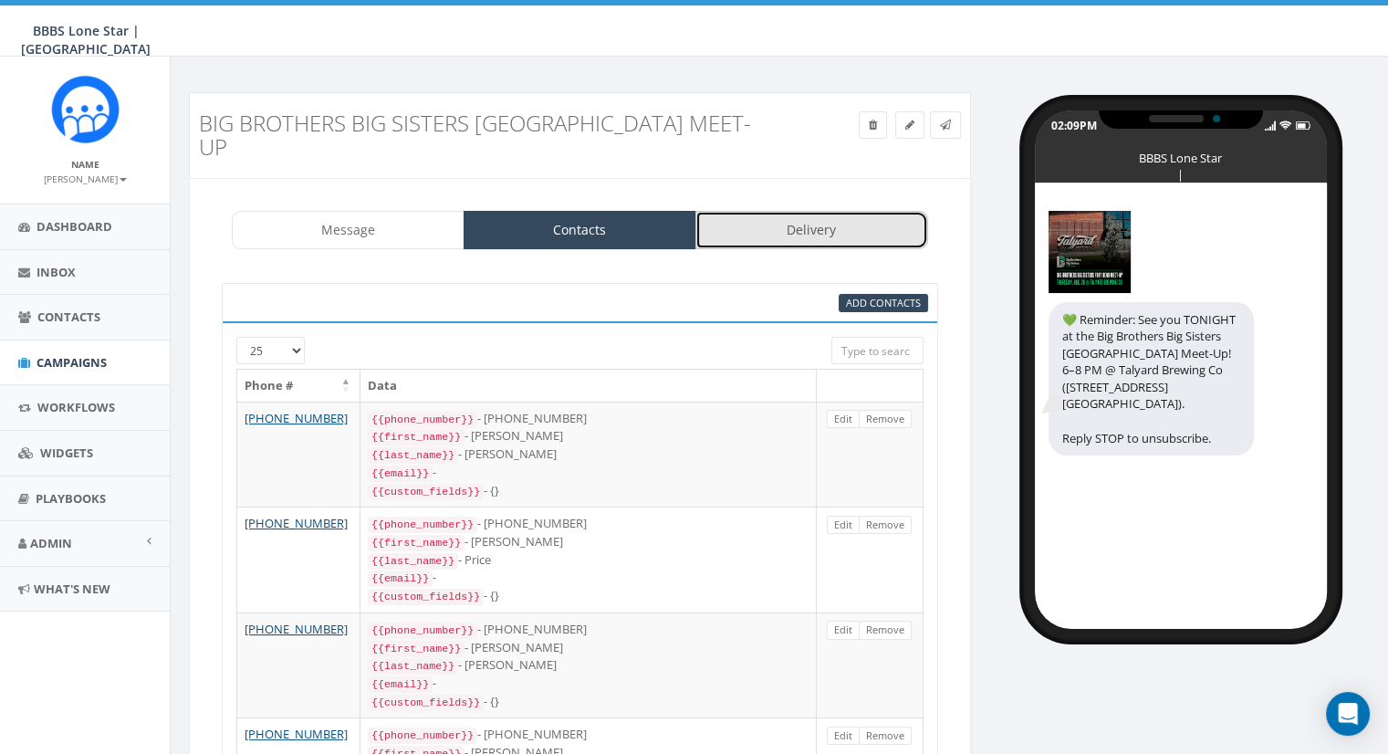
click at [833, 211] on link "Delivery" at bounding box center [812, 230] width 233 height 38
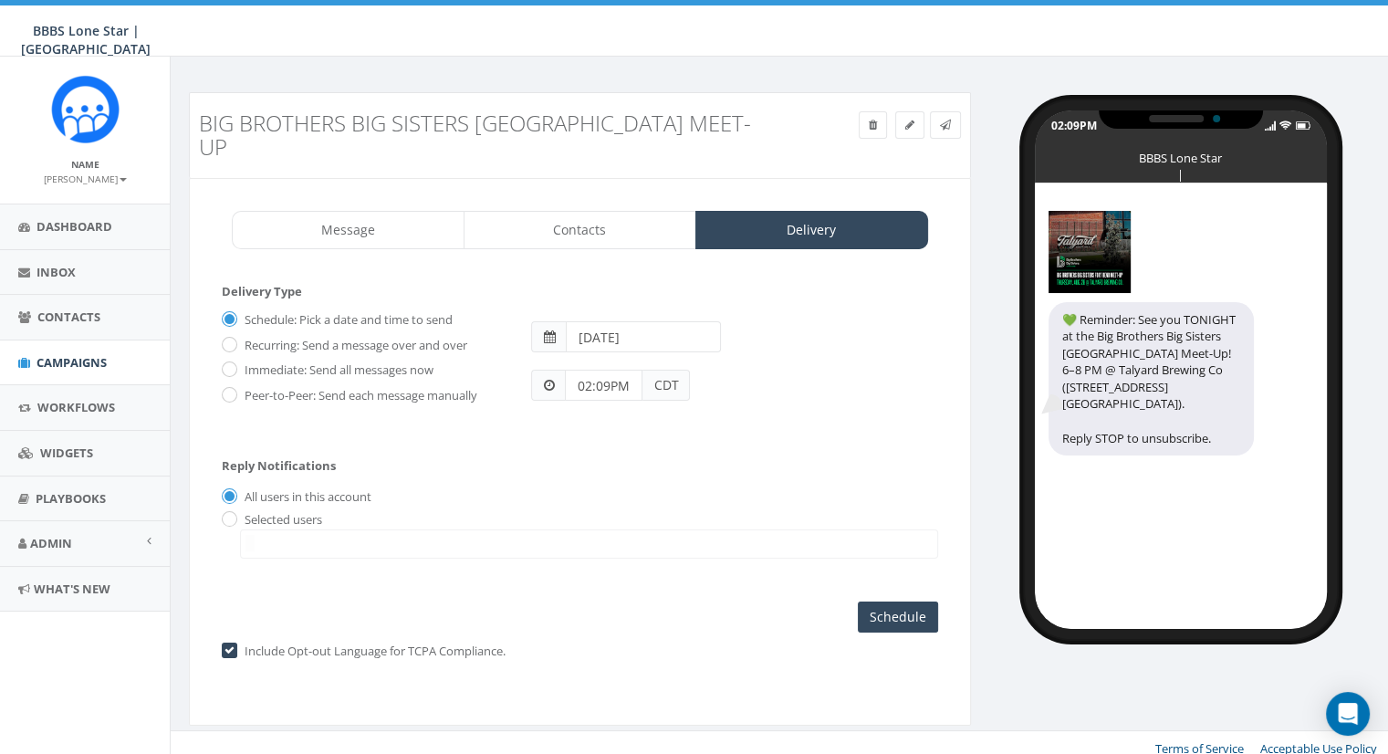
click at [625, 321] on input "[DATE]" at bounding box center [643, 336] width 155 height 31
click at [697, 512] on td "28" at bounding box center [694, 511] width 27 height 27
click at [495, 409] on form "Delivery Type Schedule: Pick a date and time to send Recurring: Send a message …" at bounding box center [580, 361] width 717 height 157
click at [603, 370] on input "02:09PM" at bounding box center [604, 385] width 78 height 31
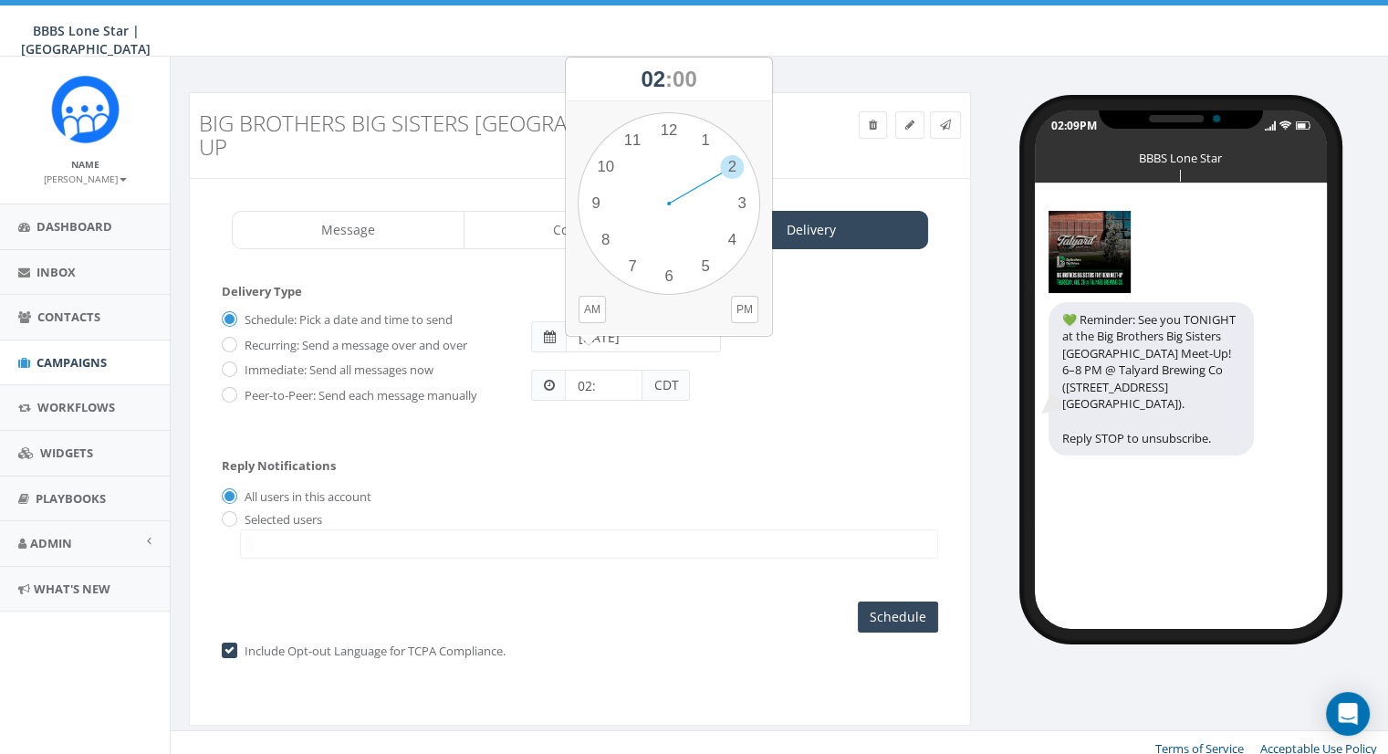
click at [602, 399] on form "Delivery Type Schedule: Pick a date and time to send Recurring: Send a message …" at bounding box center [580, 361] width 717 height 157
click at [604, 370] on input "02:" at bounding box center [604, 385] width 78 height 31
type input "02:00"
click at [633, 511] on div "Selected users jdoty@bbbstx.org kstuckey@bbbstx.org ljohnson@bbbstx.org" at bounding box center [580, 535] width 717 height 48
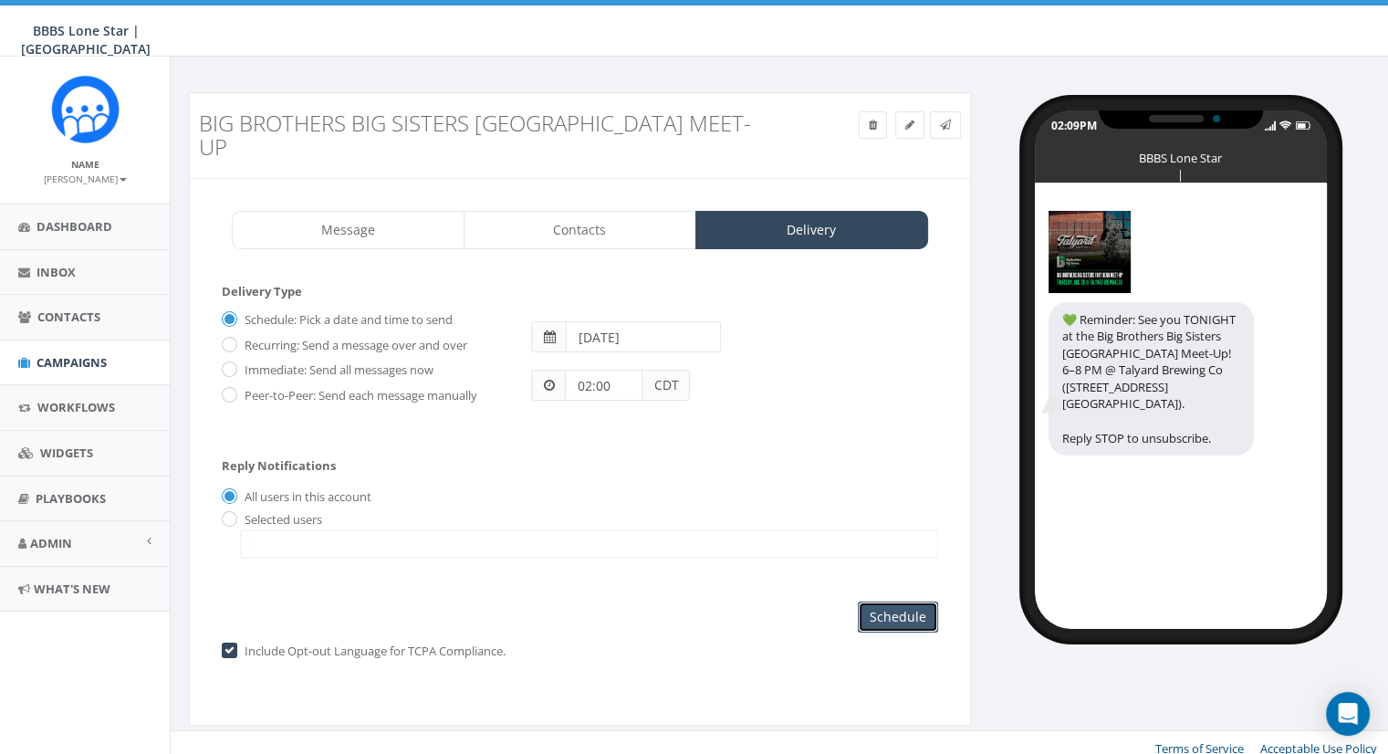
click at [916, 602] on input "Schedule" at bounding box center [898, 617] width 80 height 31
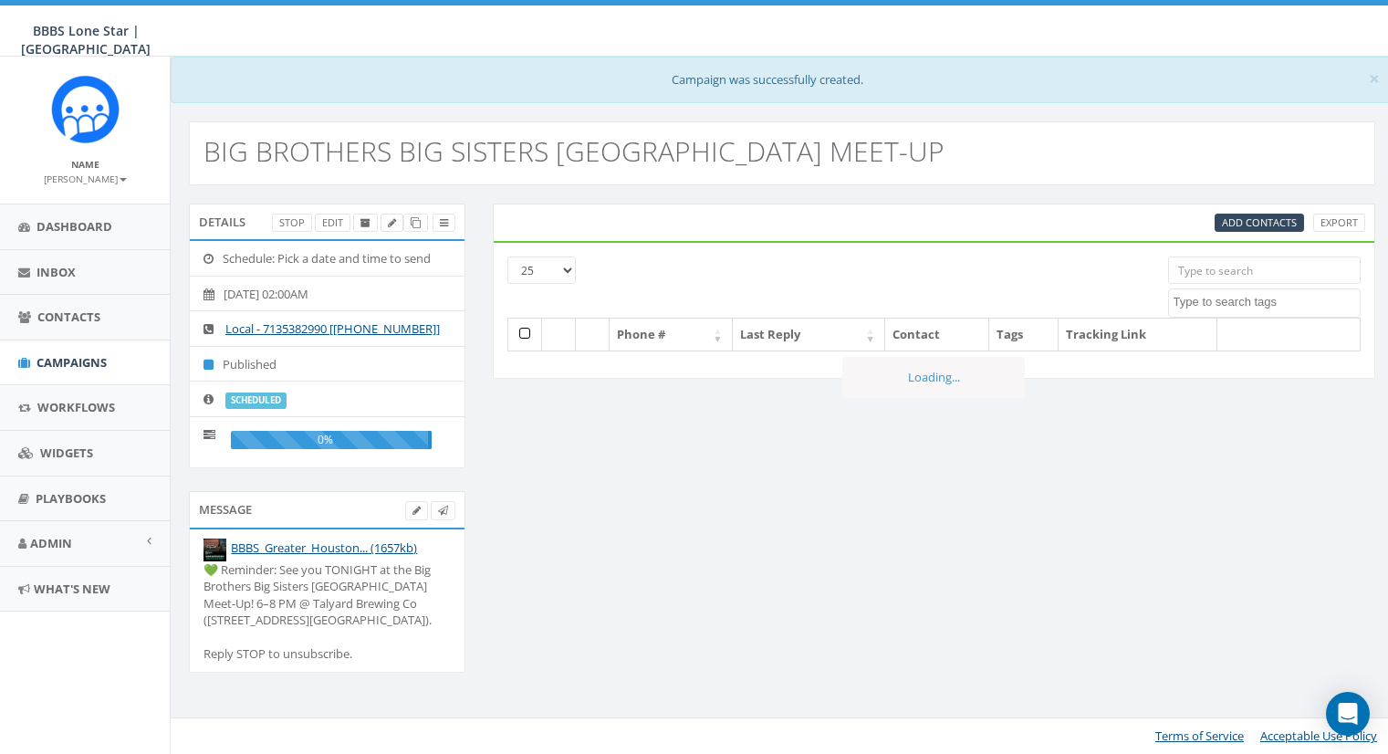
select select
